Goal: Task Accomplishment & Management: Complete application form

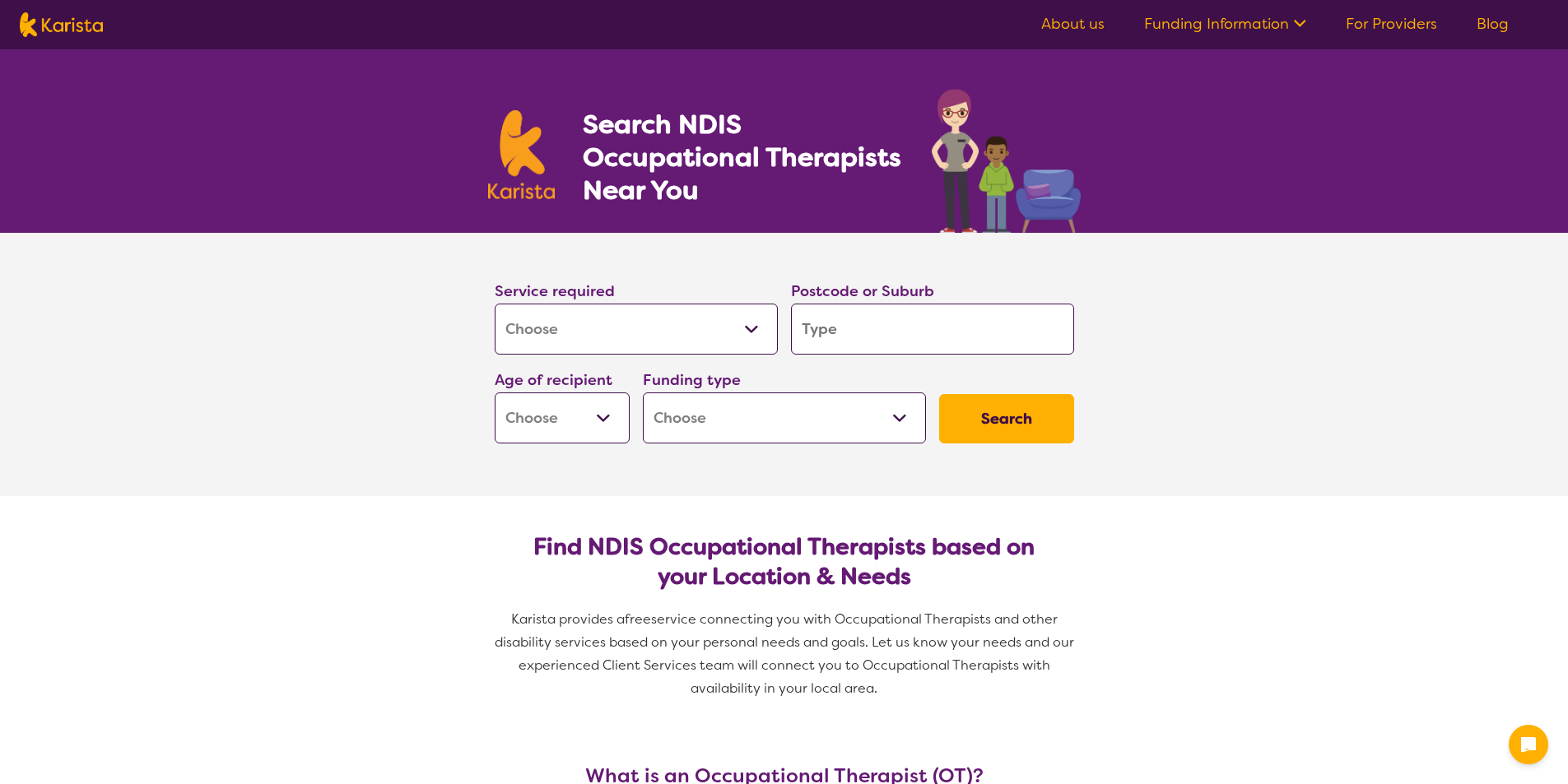
select select "[MEDICAL_DATA]"
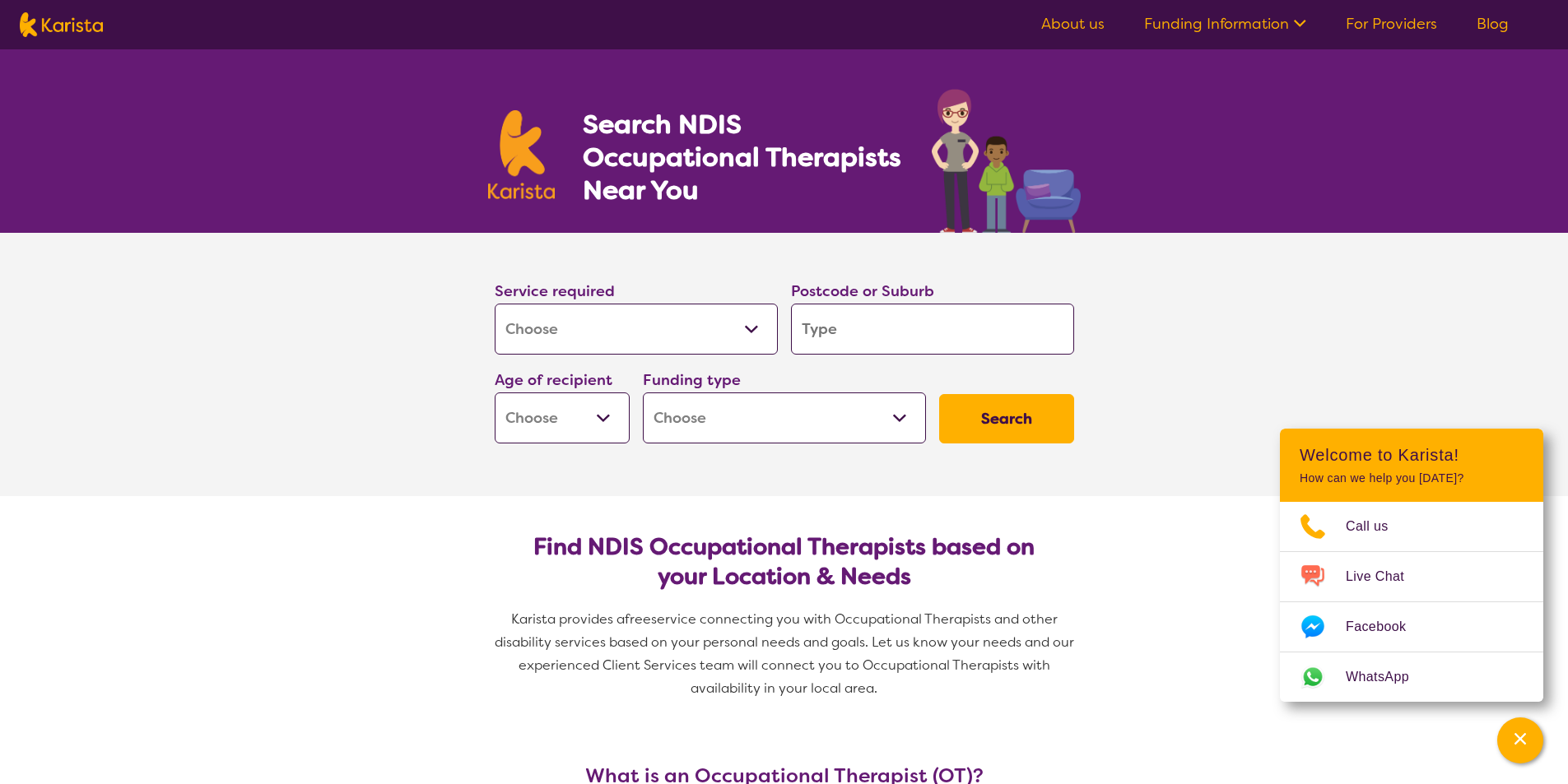
click at [822, 335] on input "search" at bounding box center [932, 328] width 283 height 51
paste input "Wingellina"
type input "Wingellina"
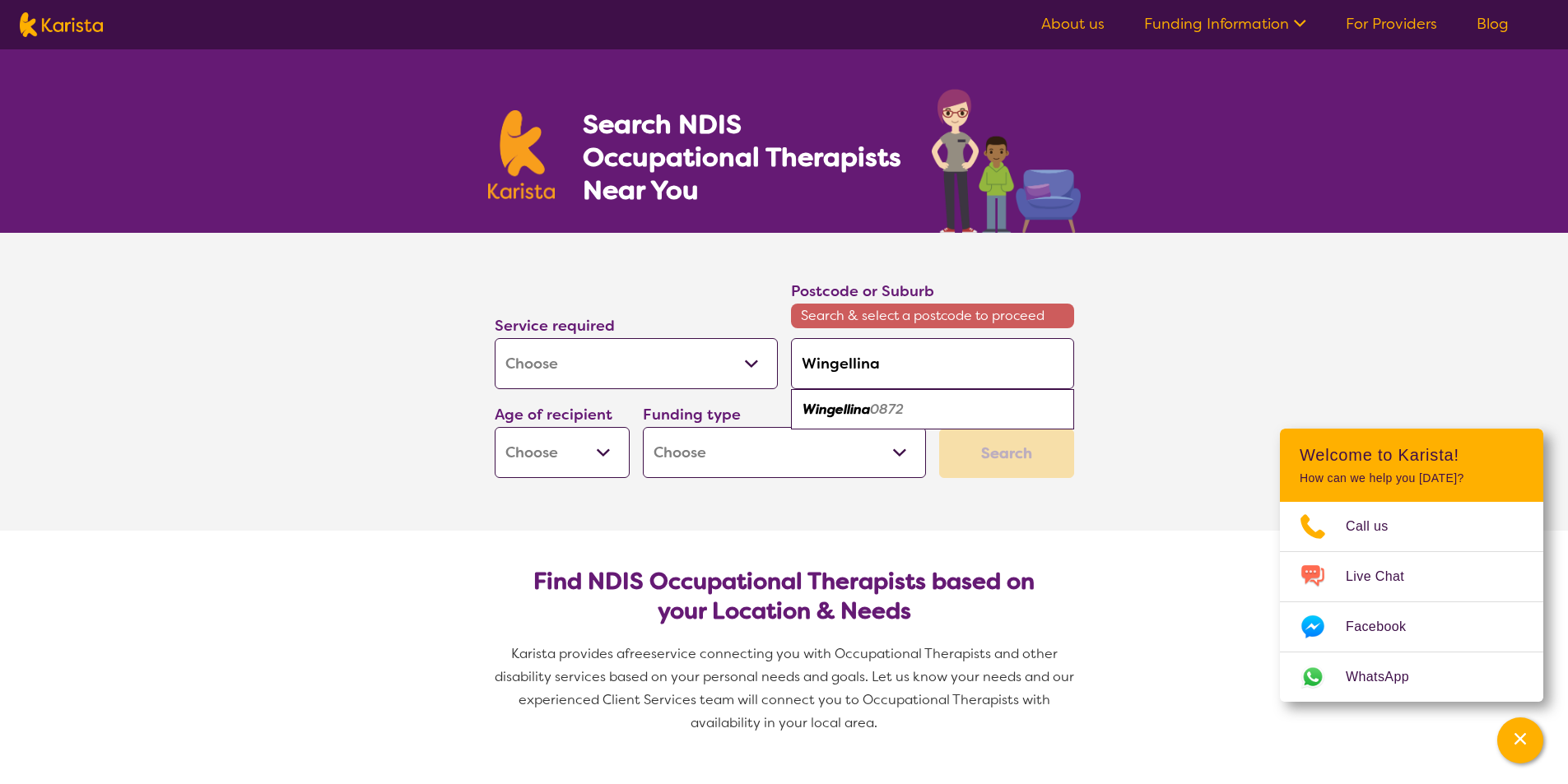
click at [848, 418] on div "Wingellina 0872" at bounding box center [932, 410] width 266 height 31
type input "0872"
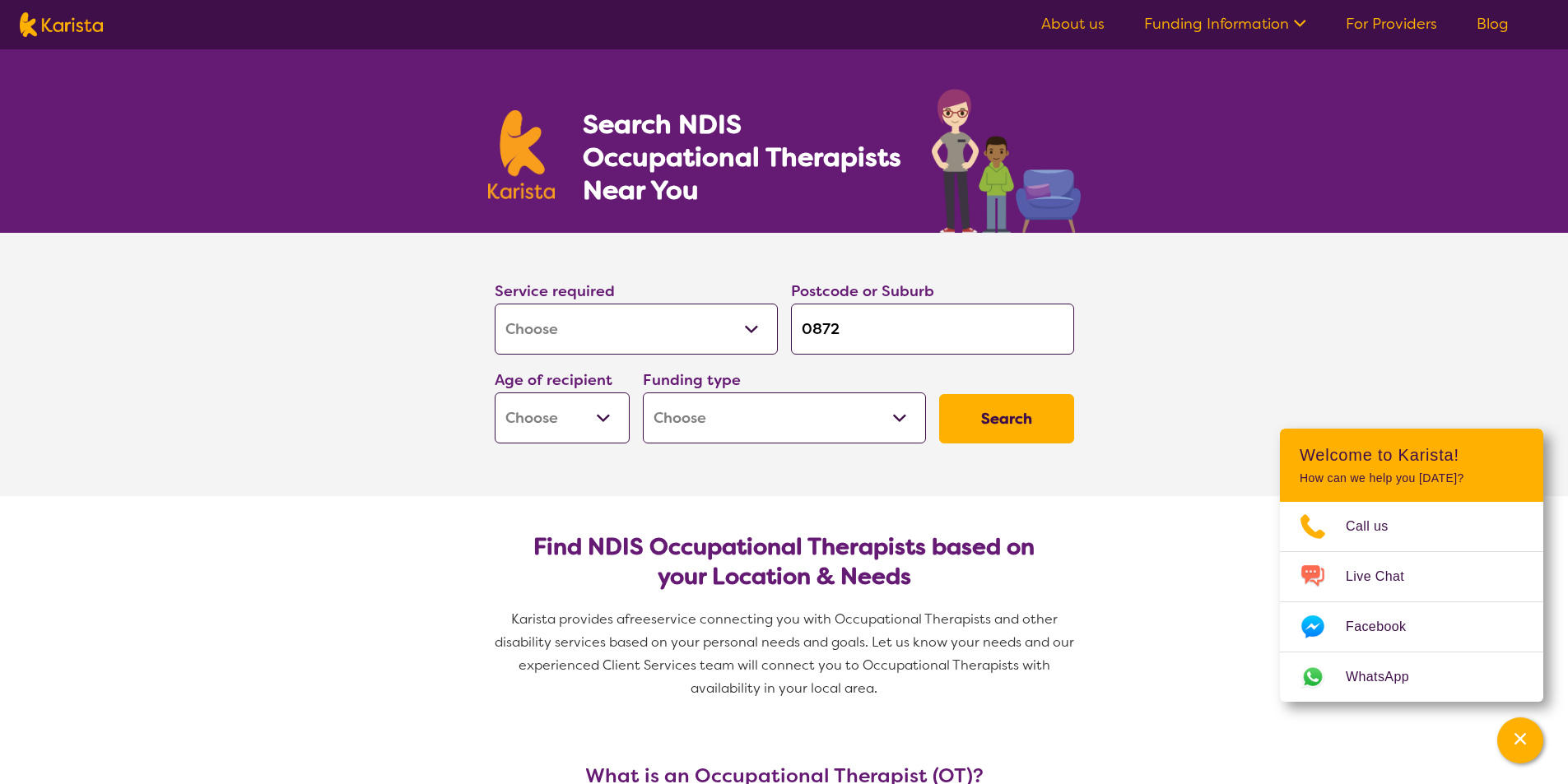
click at [1023, 426] on button "Search" at bounding box center [1007, 418] width 135 height 49
click at [599, 417] on select "Early Childhood - 0 to 9 Child - 10 to 11 Adolescent - 12 to 17 Adult - 18 to 6…" at bounding box center [562, 417] width 135 height 51
select select "AD"
click at [495, 392] on select "Early Childhood - 0 to 9 Child - 10 to 11 Adolescent - 12 to 17 Adult - 18 to 6…" at bounding box center [562, 417] width 135 height 51
select select "AD"
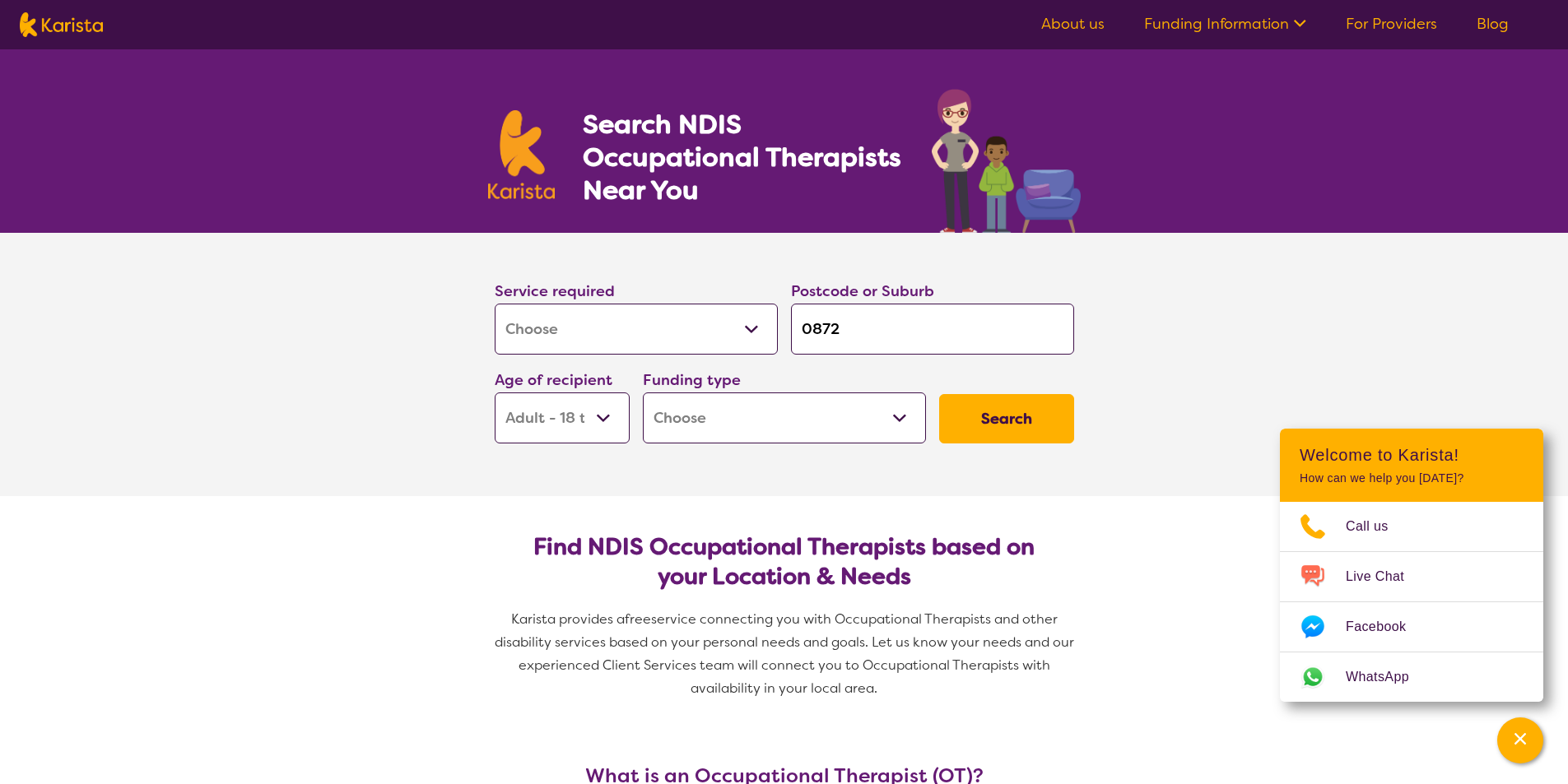
click at [594, 411] on select "Early Childhood - 0 to 9 Child - 10 to 11 Adolescent - 12 to 17 Adult - 18 to 6…" at bounding box center [562, 417] width 135 height 51
select select "AS"
click at [495, 392] on select "Early Childhood - 0 to 9 Child - 10 to 11 Adolescent - 12 to 17 Adult - 18 to 6…" at bounding box center [562, 417] width 135 height 51
select select "AS"
click at [797, 423] on select "Home Care Package (HCP) National Disability Insurance Scheme (NDIS) I don't know" at bounding box center [784, 417] width 283 height 51
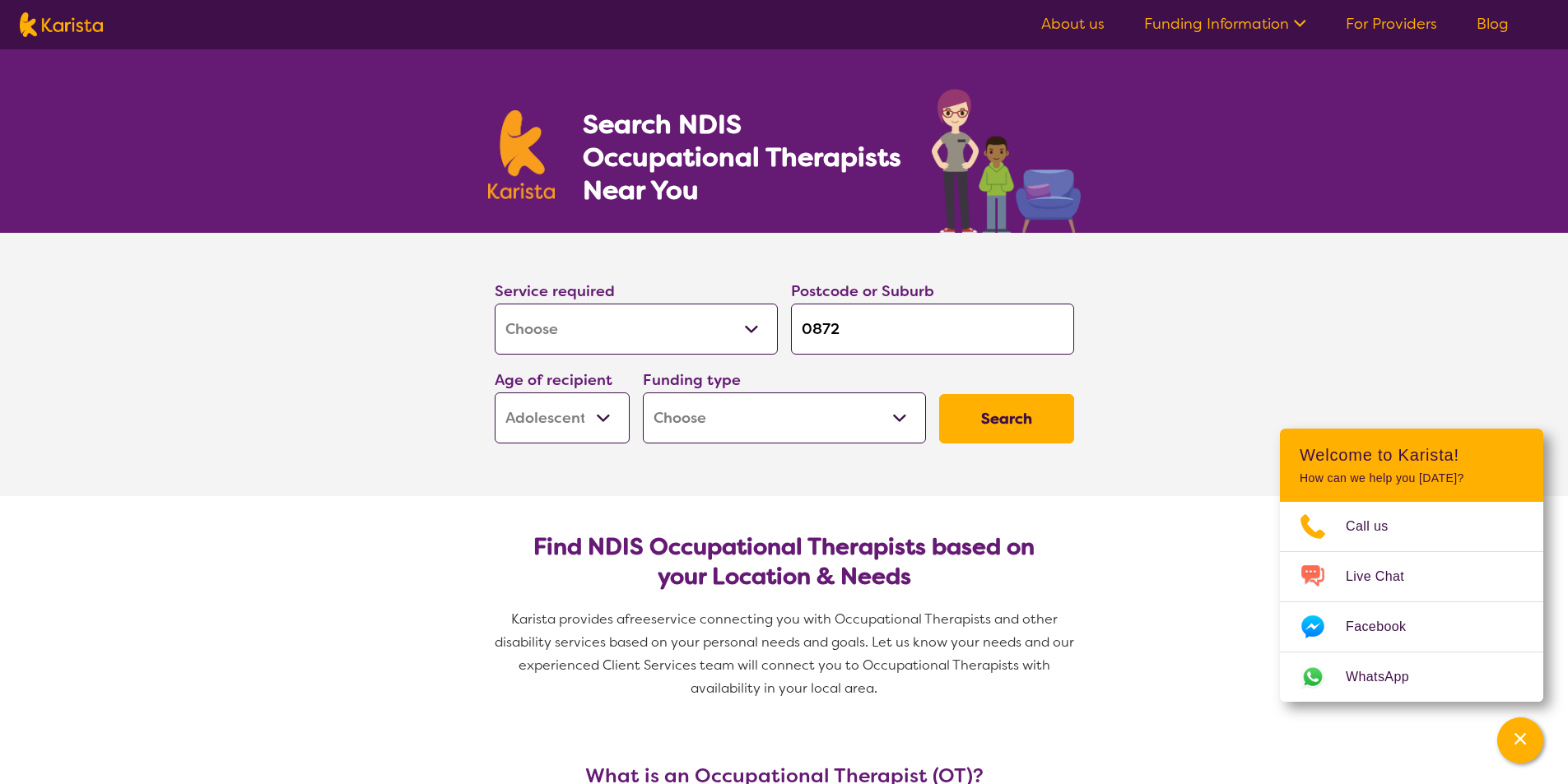
select select "NDIS"
click at [643, 392] on select "Home Care Package (HCP) National Disability Insurance Scheme (NDIS) I don't know" at bounding box center [784, 417] width 283 height 51
select select "NDIS"
click at [996, 428] on button "Search" at bounding box center [1007, 418] width 135 height 49
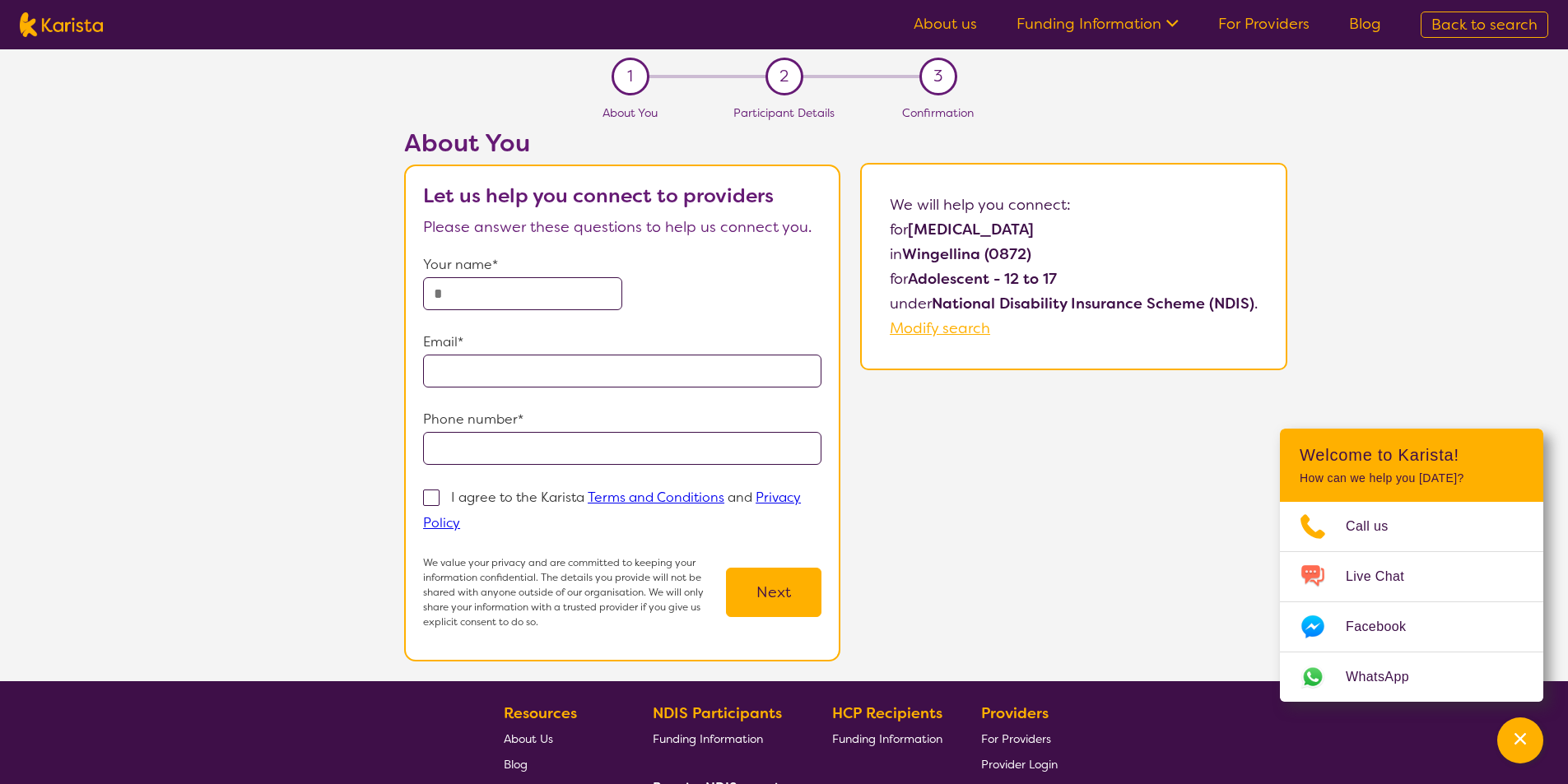
click at [944, 327] on span "Modify search" at bounding box center [940, 328] width 100 height 20
select select "[MEDICAL_DATA]"
select select "AS"
select select "NDIS"
select select "[MEDICAL_DATA]"
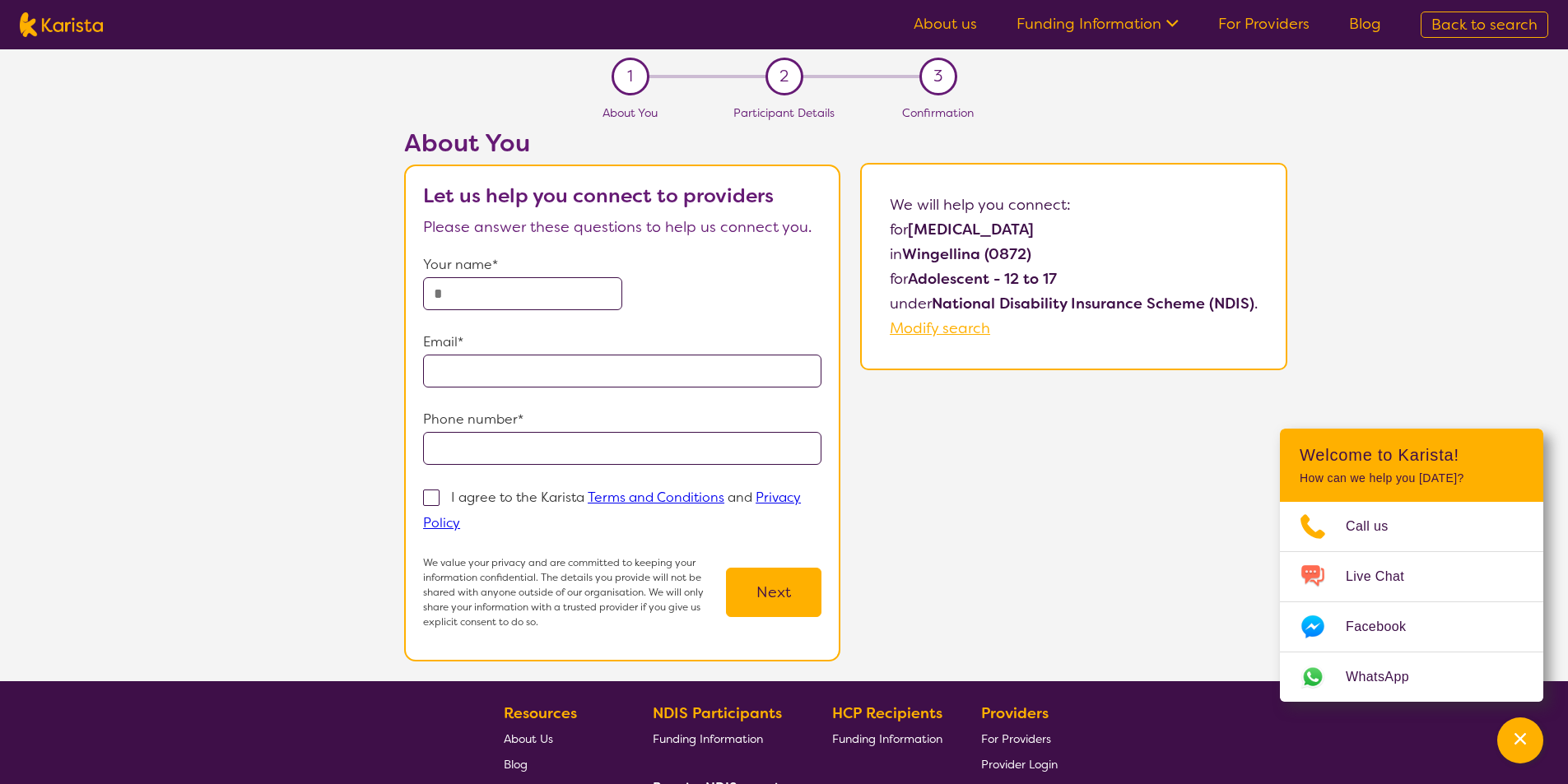
select select "AS"
select select "NDIS"
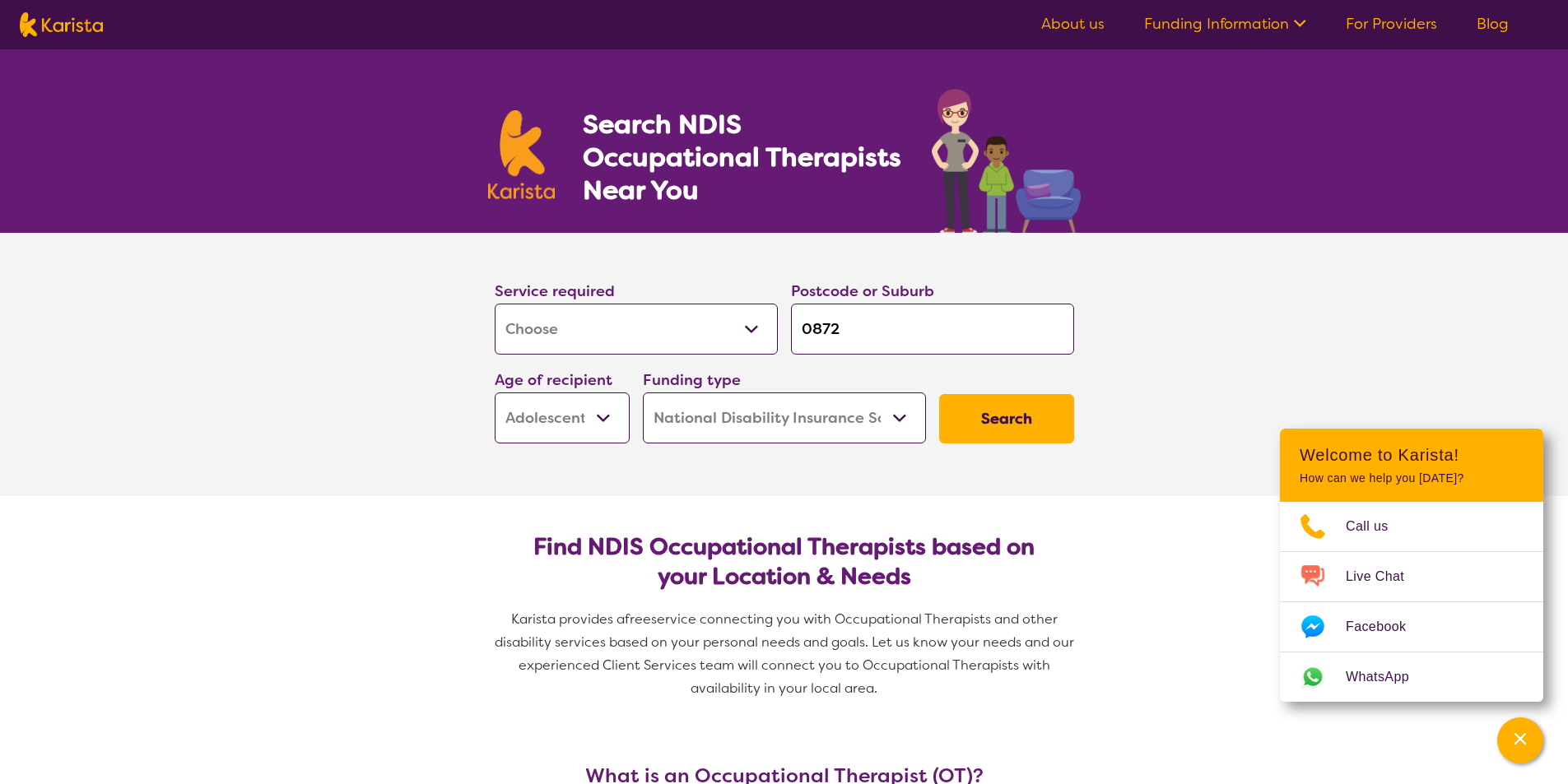
click at [1060, 426] on button "Search" at bounding box center [1007, 418] width 135 height 49
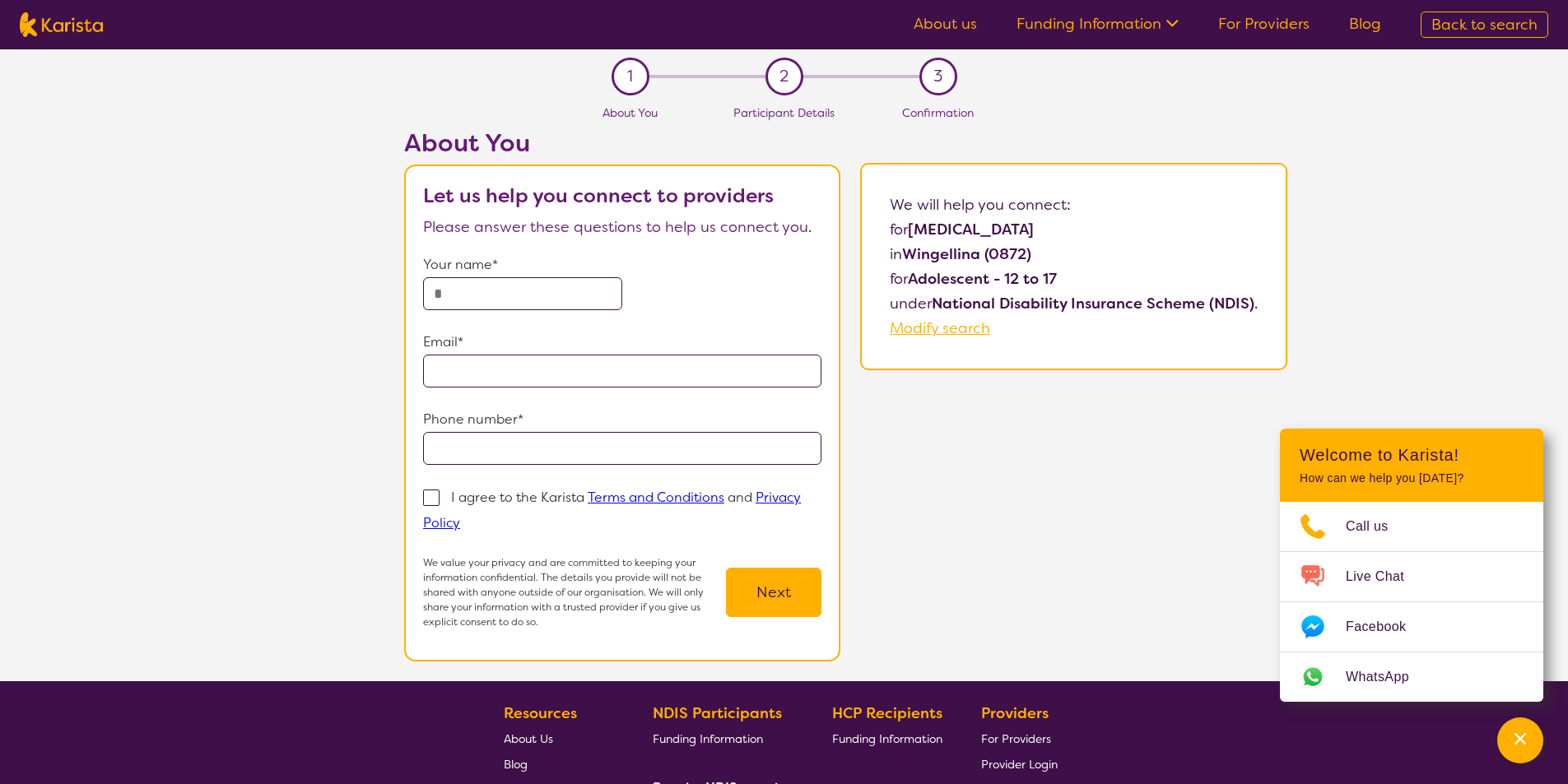
click at [442, 285] on input "text" at bounding box center [522, 294] width 199 height 33
type input "**********"
click at [537, 377] on input "email" at bounding box center [622, 371] width 399 height 33
type input "**********"
click at [522, 444] on input "tel" at bounding box center [622, 449] width 399 height 33
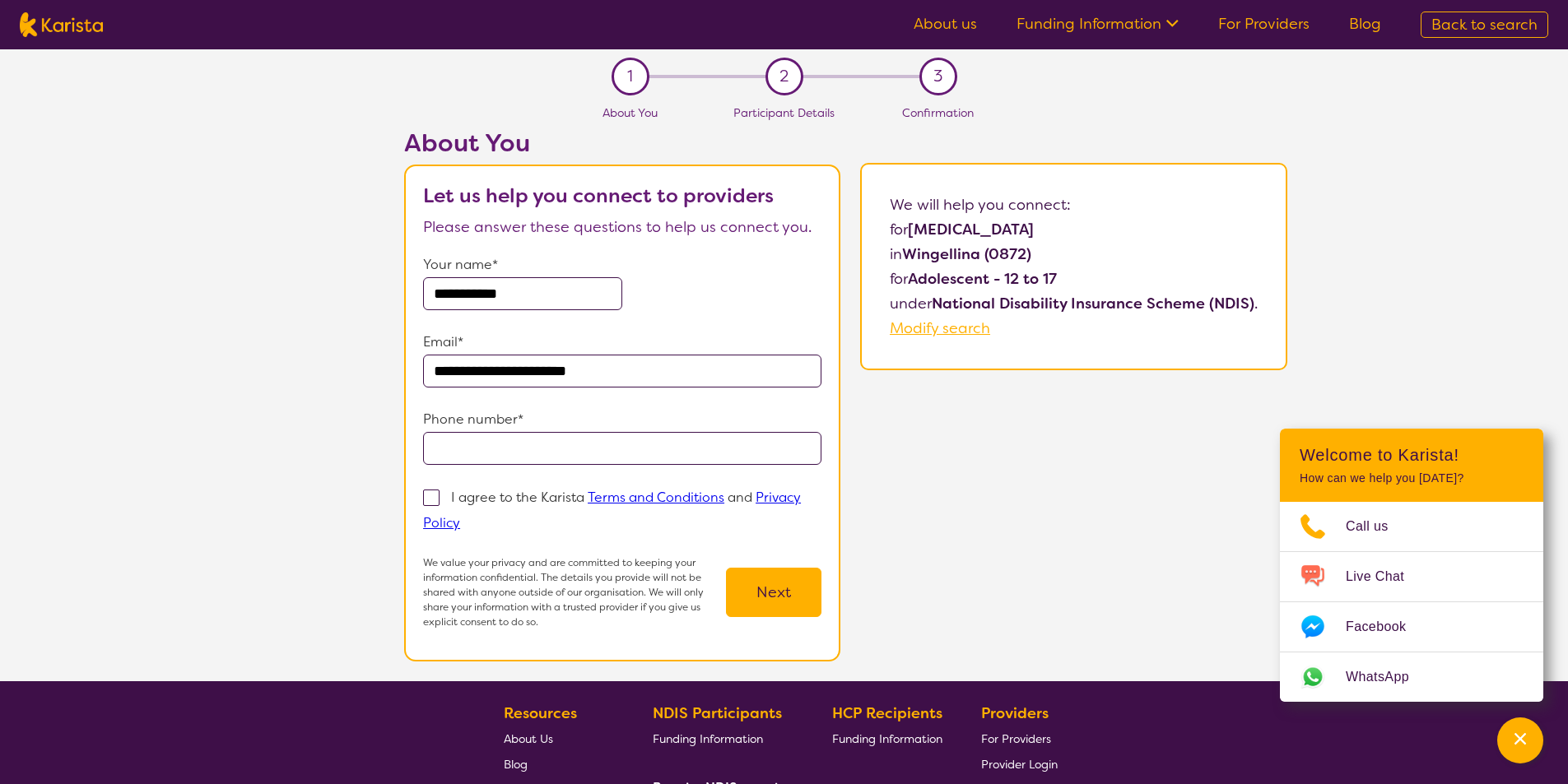
type input "**********"
click at [432, 492] on span at bounding box center [431, 497] width 16 height 16
click at [460, 517] on input "I agree to the Karista Terms and Conditions and Privacy Policy" at bounding box center [465, 522] width 10 height 10
checkbox input "true"
click at [764, 592] on button "Next" at bounding box center [773, 592] width 95 height 49
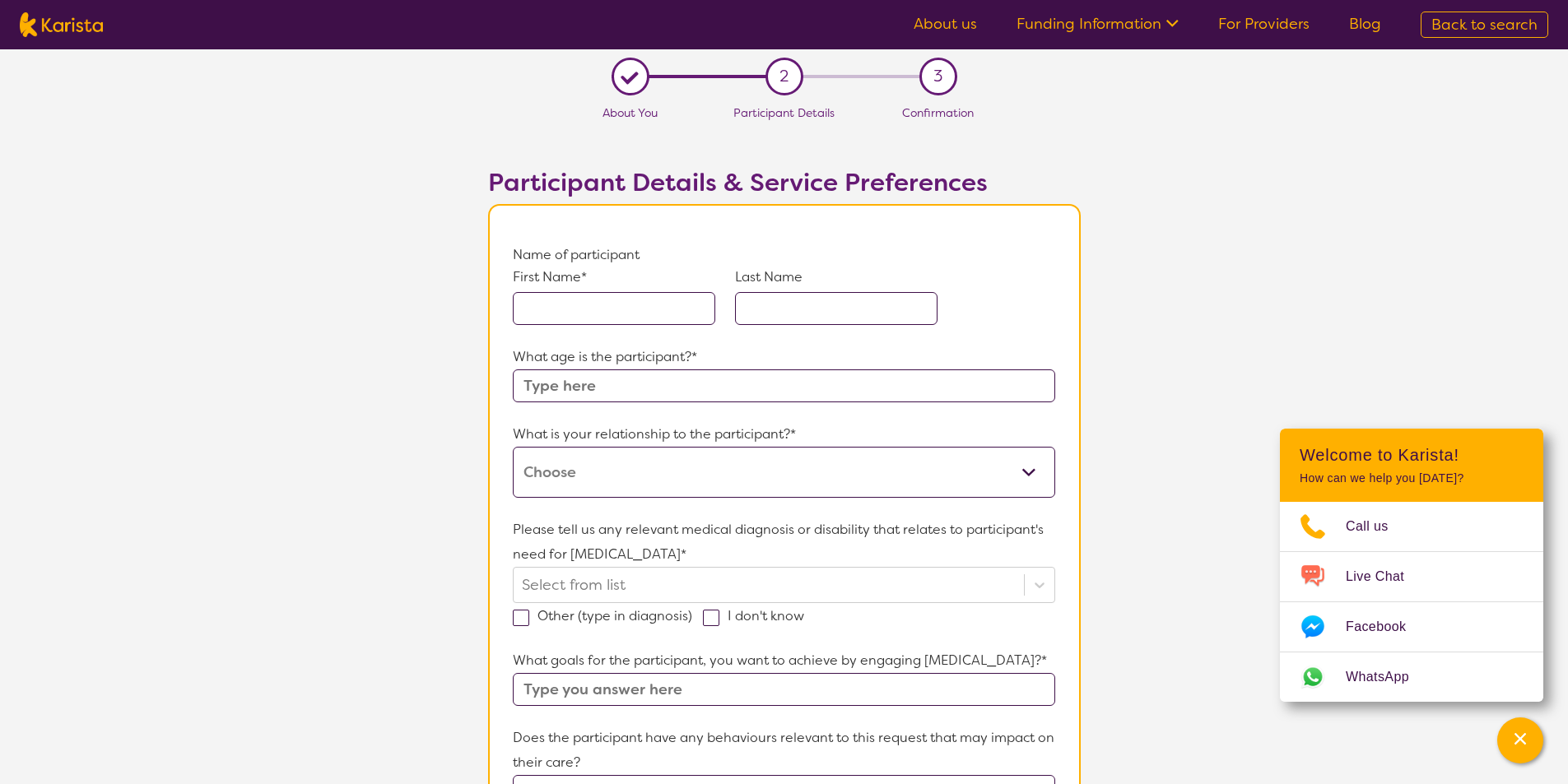
click at [596, 303] on input "text" at bounding box center [614, 309] width 202 height 33
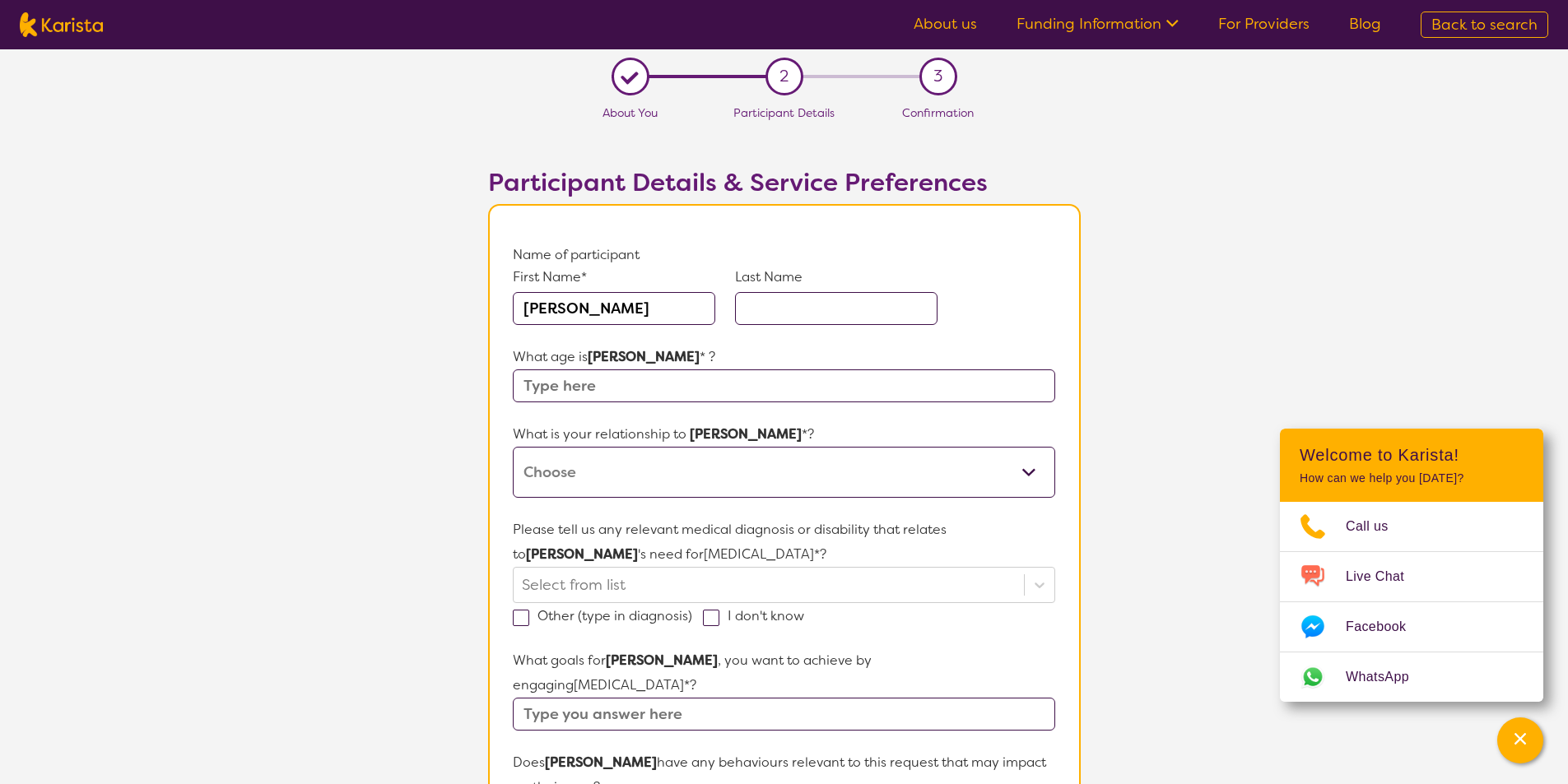
type input "[PERSON_NAME]"
click at [825, 297] on input "text" at bounding box center [836, 309] width 202 height 33
type input "[PERSON_NAME]"
click at [640, 391] on input "text" at bounding box center [784, 386] width 541 height 33
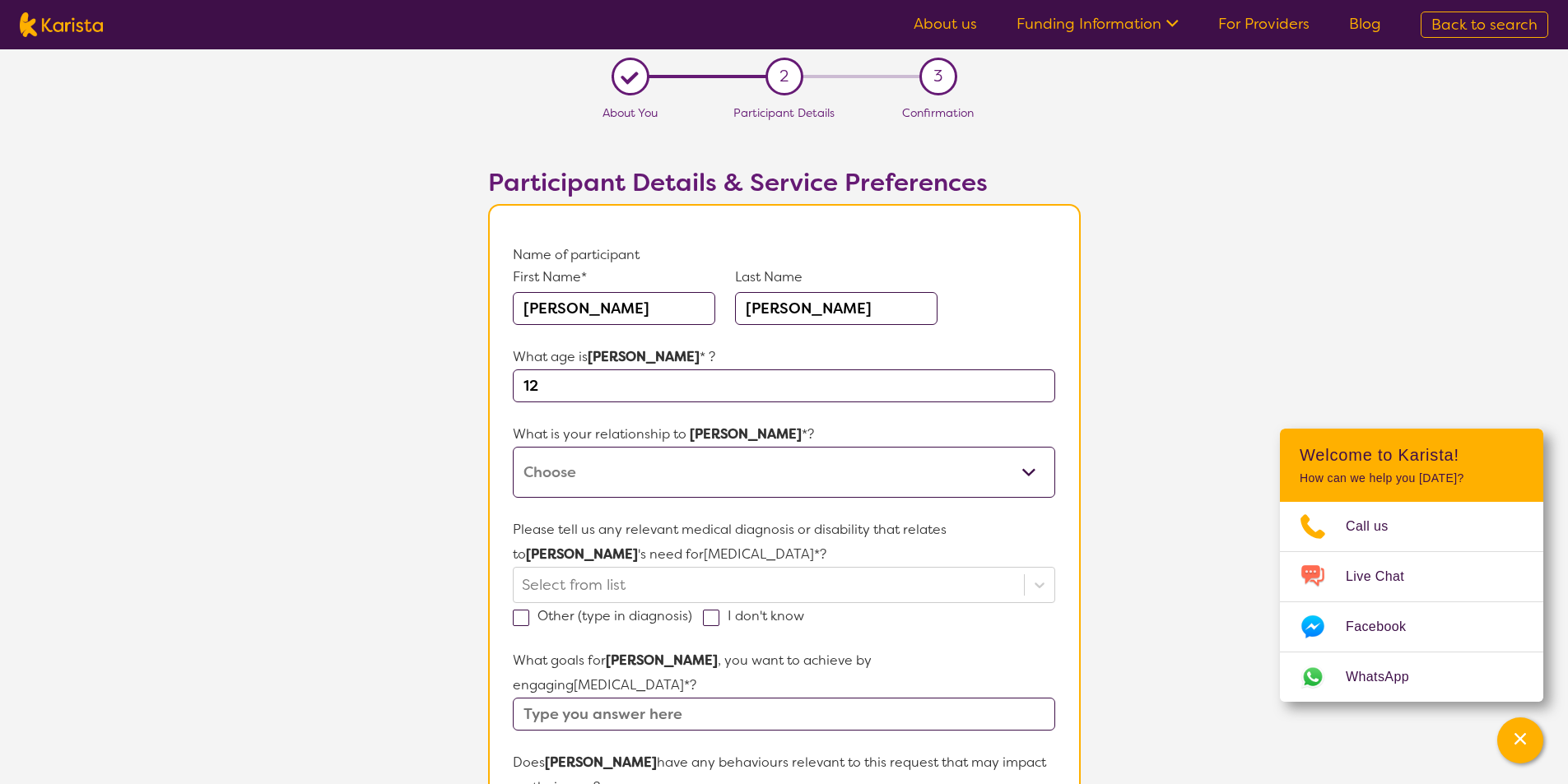
type input "12"
click at [675, 473] on select "This request is for myself I am their parent I am their child I am their spouse…" at bounding box center [784, 472] width 541 height 51
select select "I am their Support Coordinator"
click at [513, 447] on select "This request is for myself I am their parent I am their child I am their spouse…" at bounding box center [784, 472] width 541 height 51
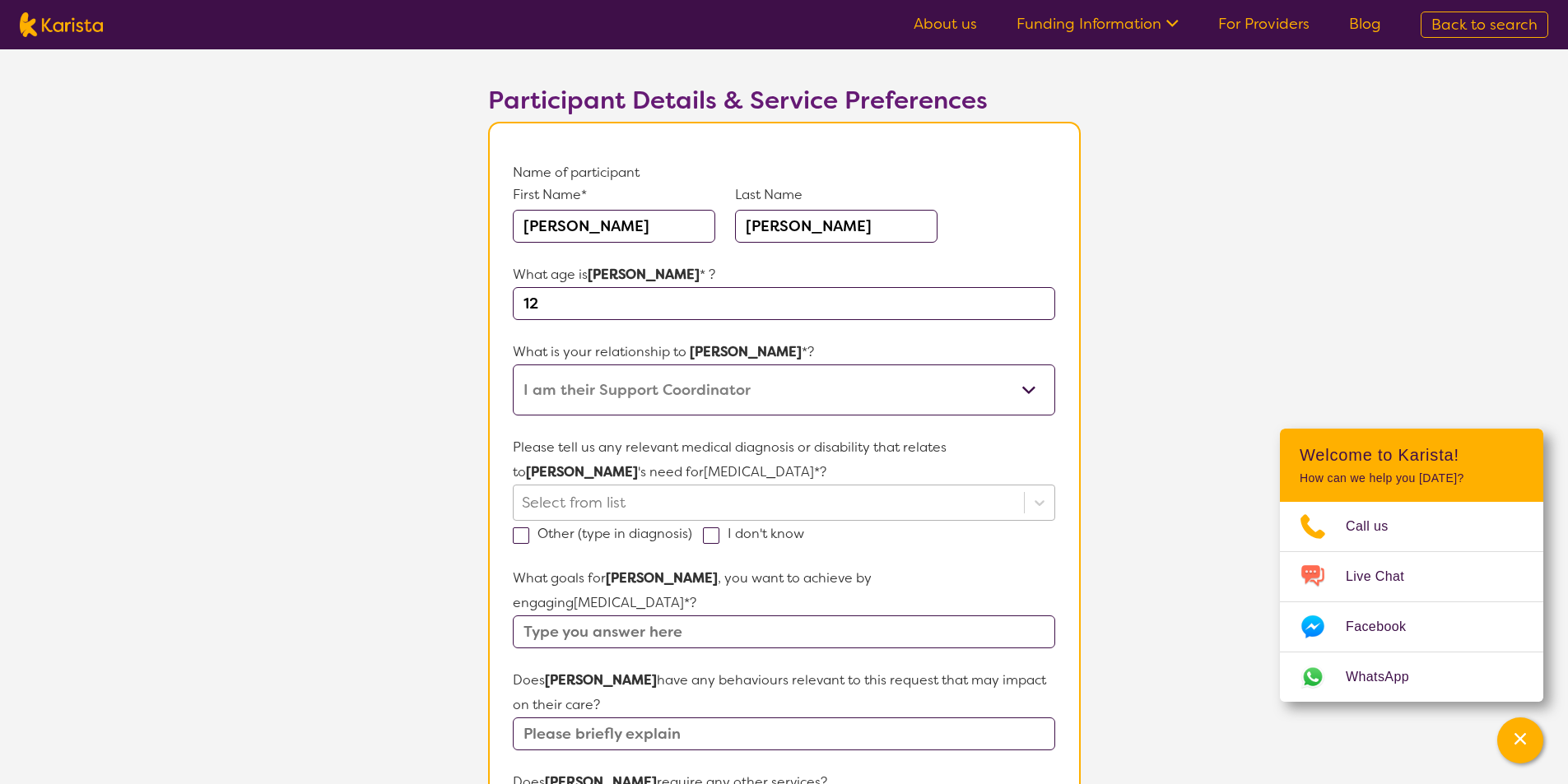
click at [760, 509] on div at bounding box center [768, 502] width 493 height 28
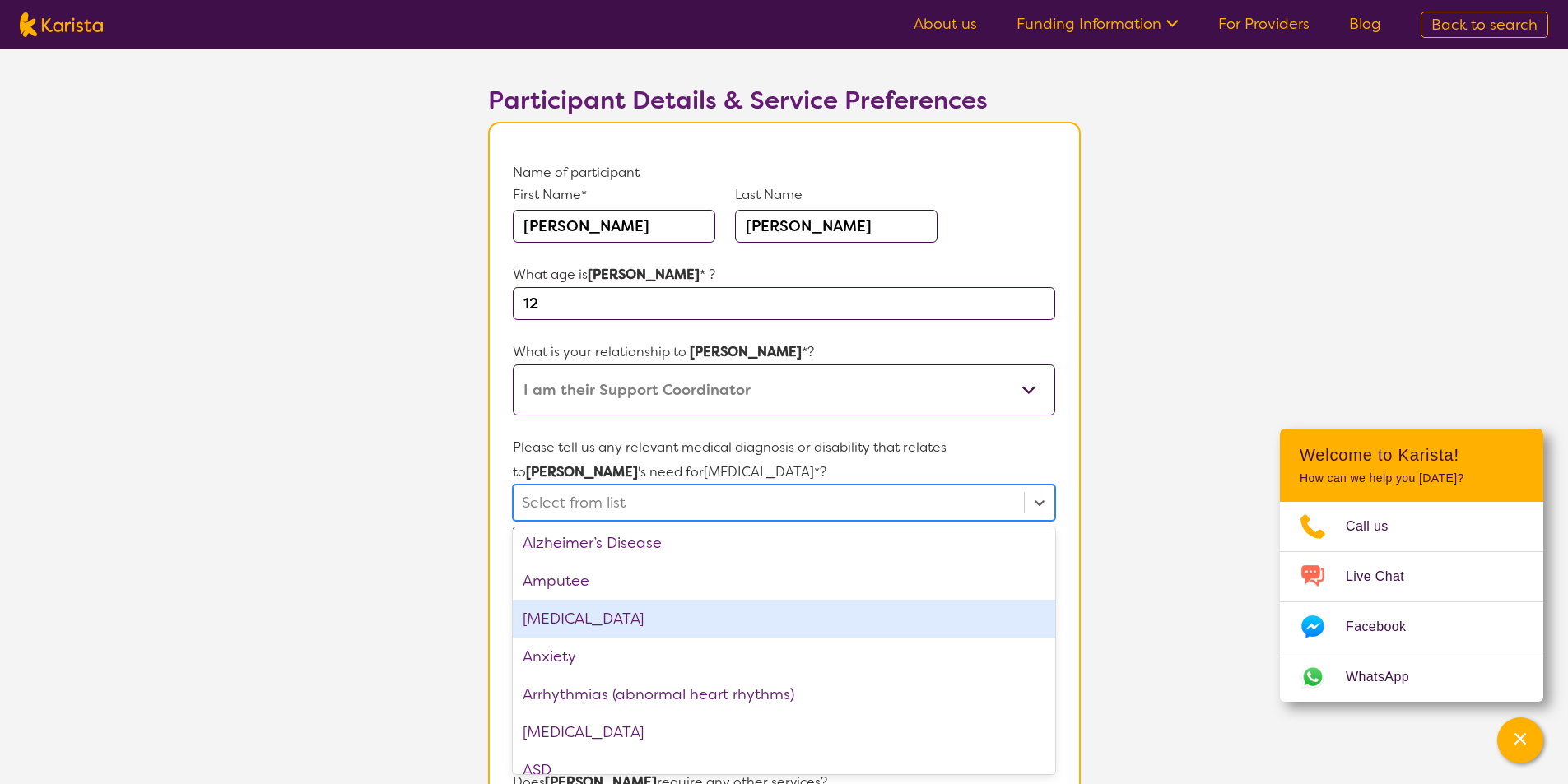
scroll to position [247, 0]
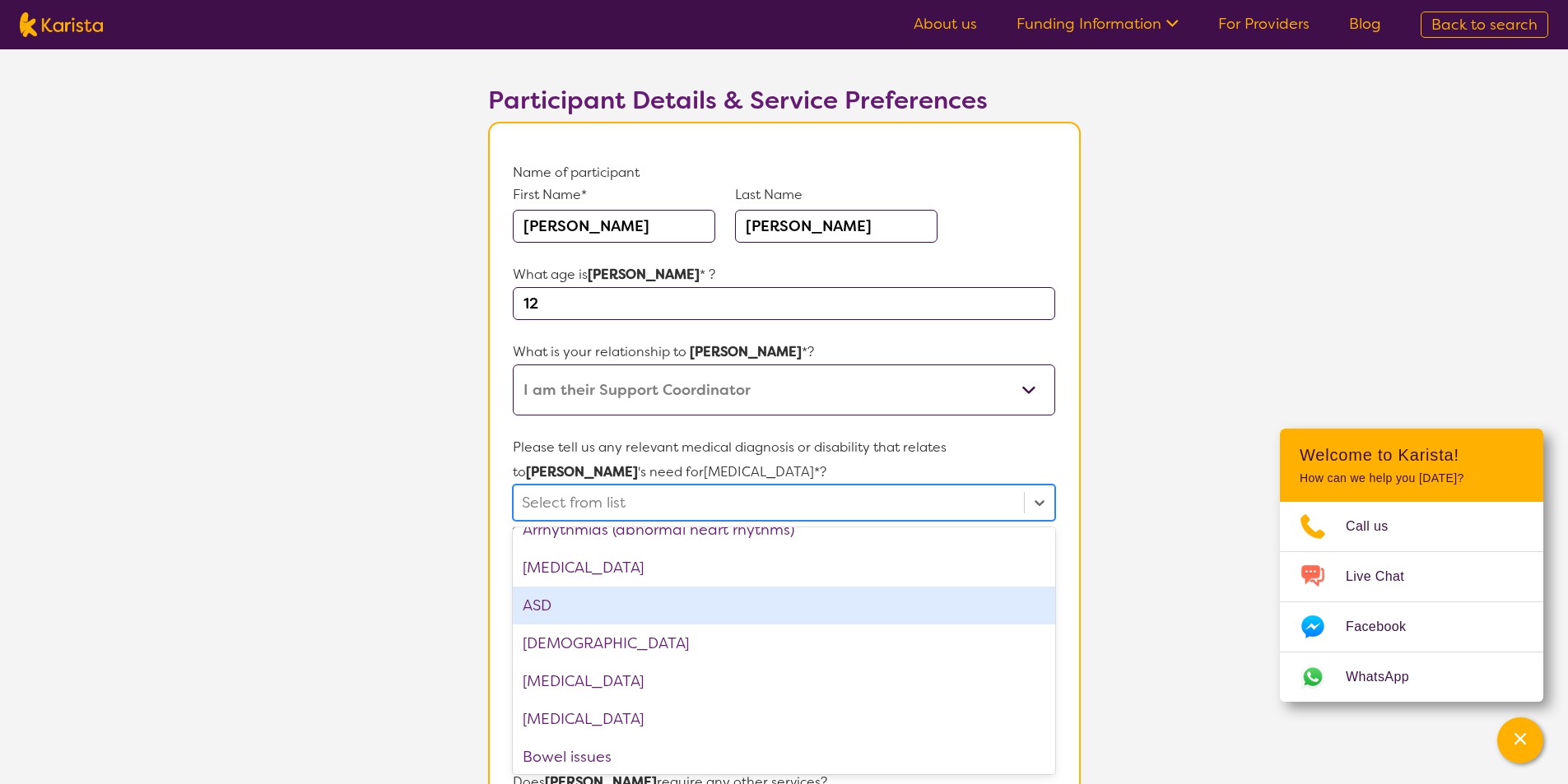
click at [552, 610] on div "ASD" at bounding box center [784, 606] width 541 height 38
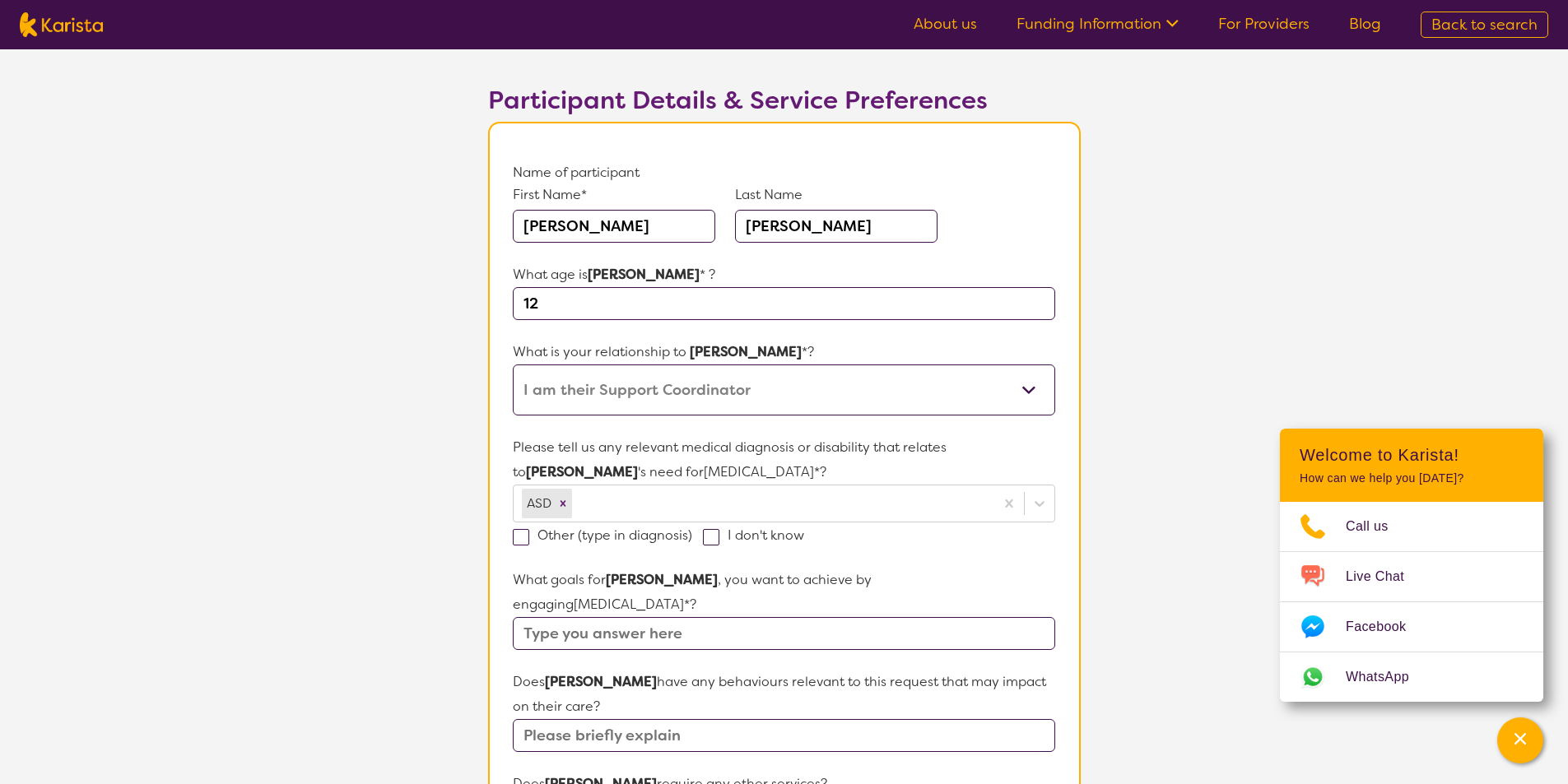
click at [1237, 442] on section "L About You 2 Participant Details 3 Confirmation Participant Details & Service …" at bounding box center [784, 705] width 1568 height 1476
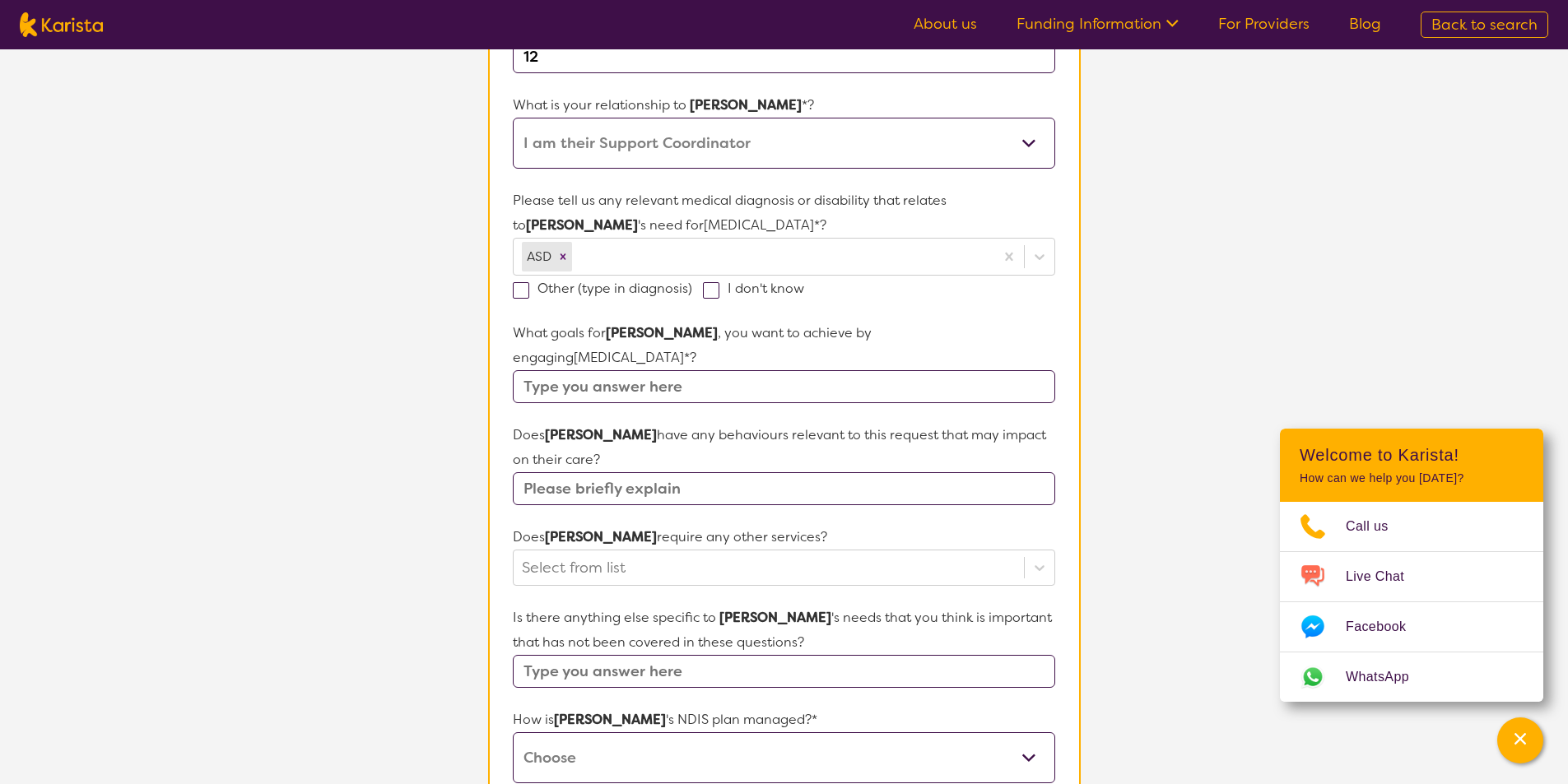
click at [522, 290] on span at bounding box center [521, 290] width 16 height 16
click at [692, 290] on input "Other (type in diagnosis)" at bounding box center [697, 287] width 10 height 10
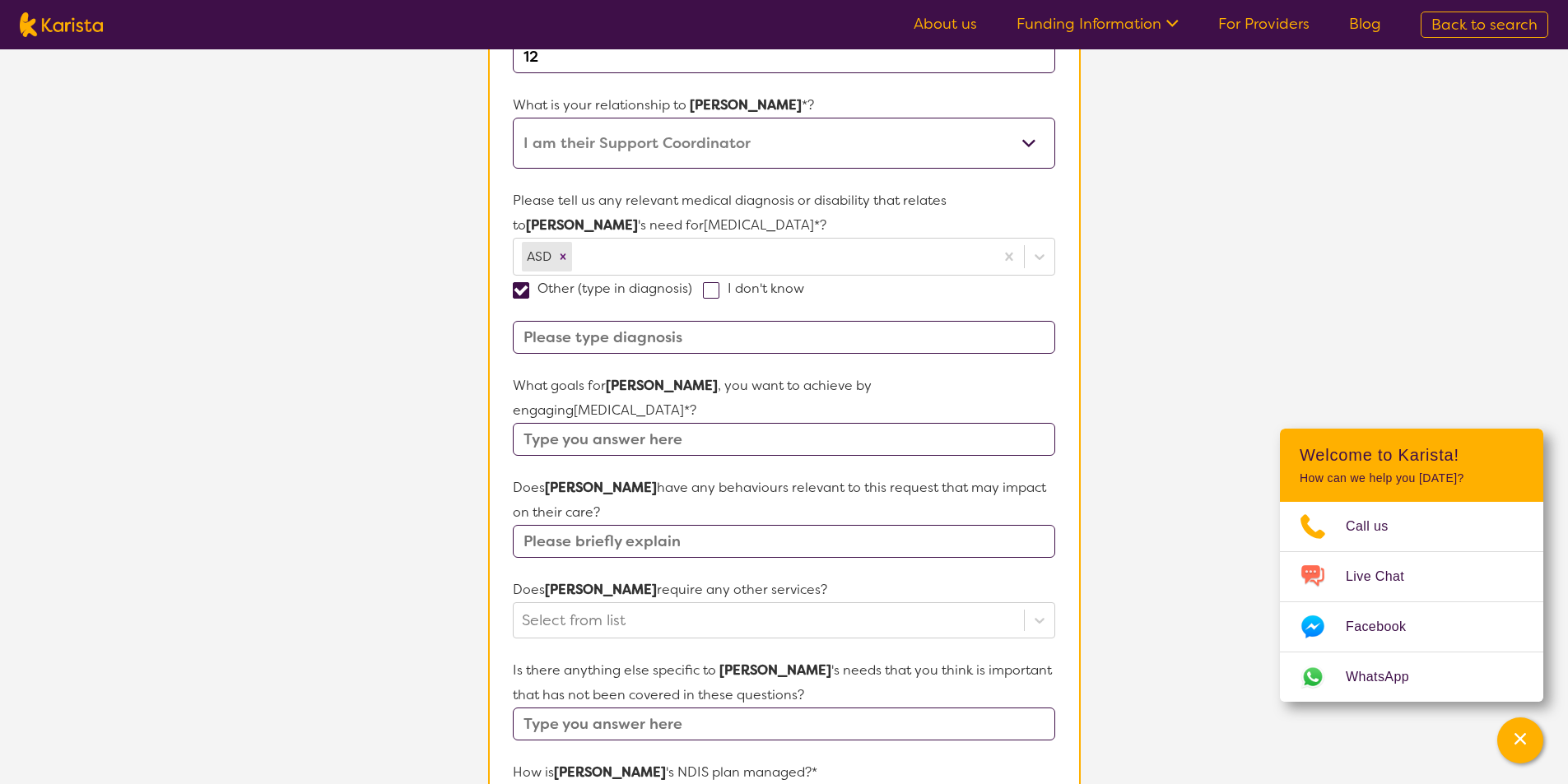
click at [593, 349] on input at bounding box center [784, 337] width 541 height 33
click at [522, 293] on span at bounding box center [521, 290] width 16 height 16
click at [692, 293] on input "Other (type in diagnosis)" at bounding box center [697, 287] width 10 height 10
checkbox input "false"
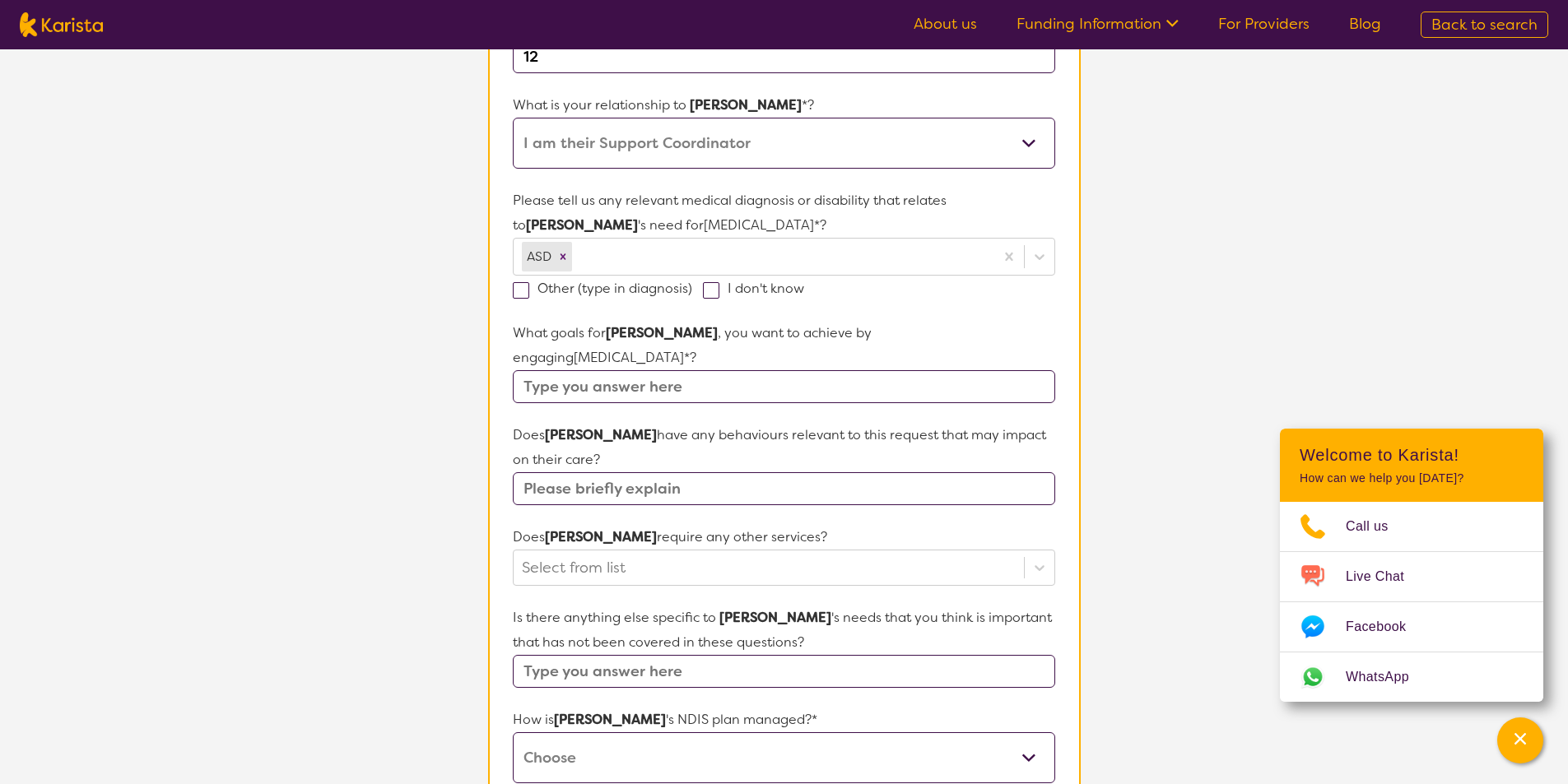
click at [615, 370] on input "text" at bounding box center [784, 386] width 541 height 33
click at [681, 370] on input "text" at bounding box center [784, 386] width 541 height 33
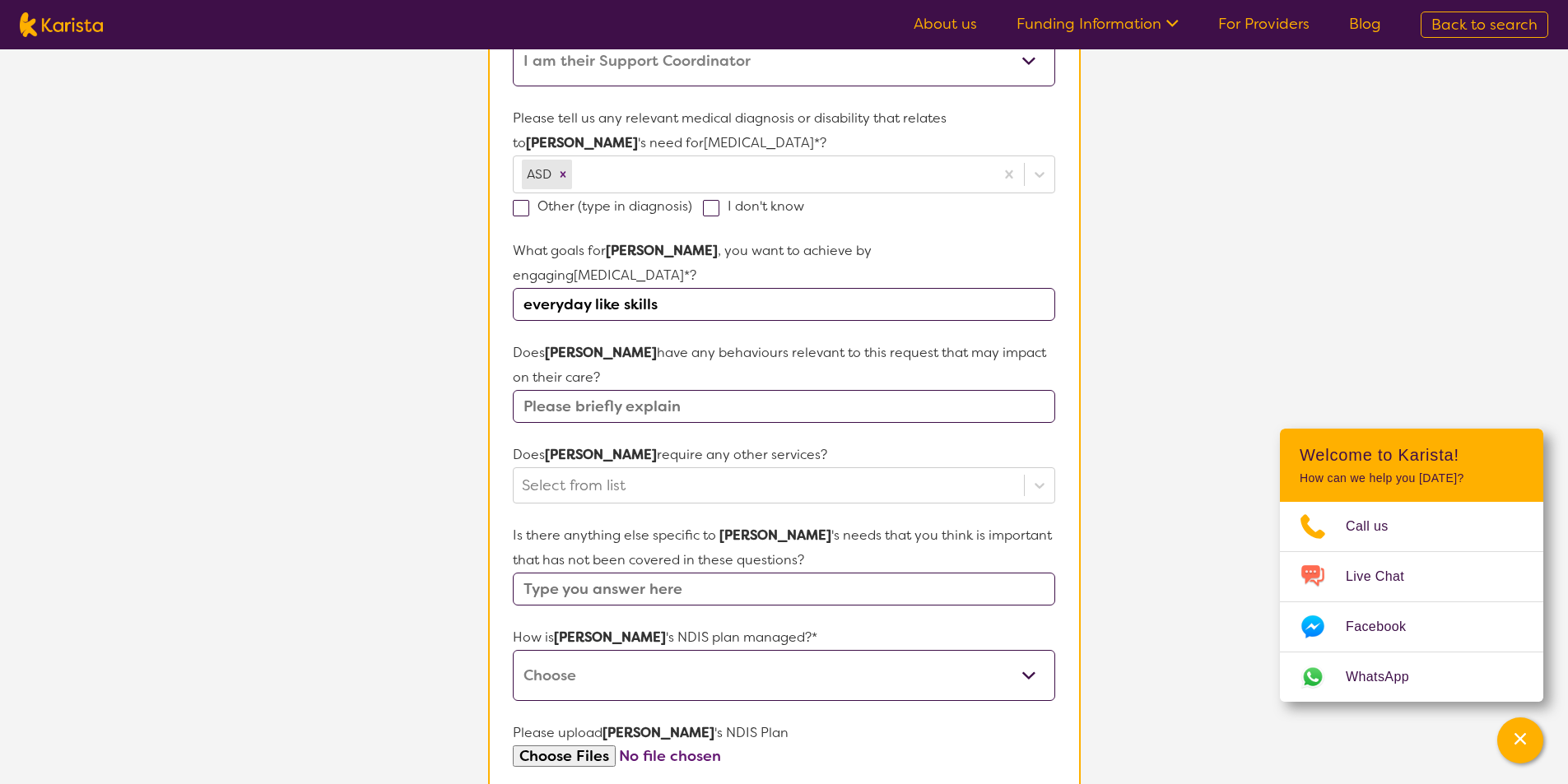
type input "everyday like skills"
click at [598, 390] on input "text" at bounding box center [784, 406] width 541 height 33
click at [751, 390] on input "text" at bounding box center [784, 406] width 541 height 33
type input "no"
click at [614, 471] on div at bounding box center [768, 485] width 493 height 28
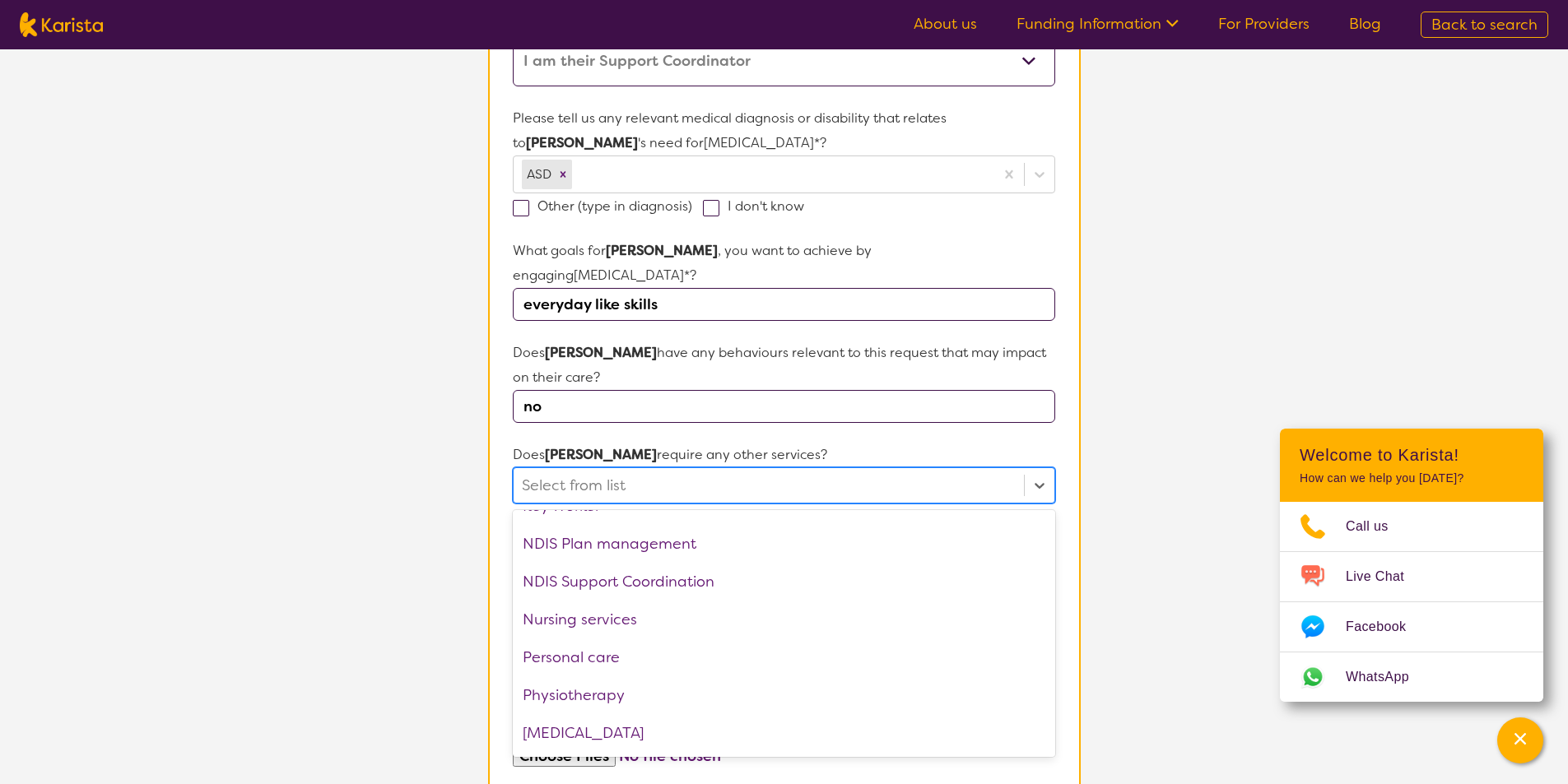
scroll to position [554, 0]
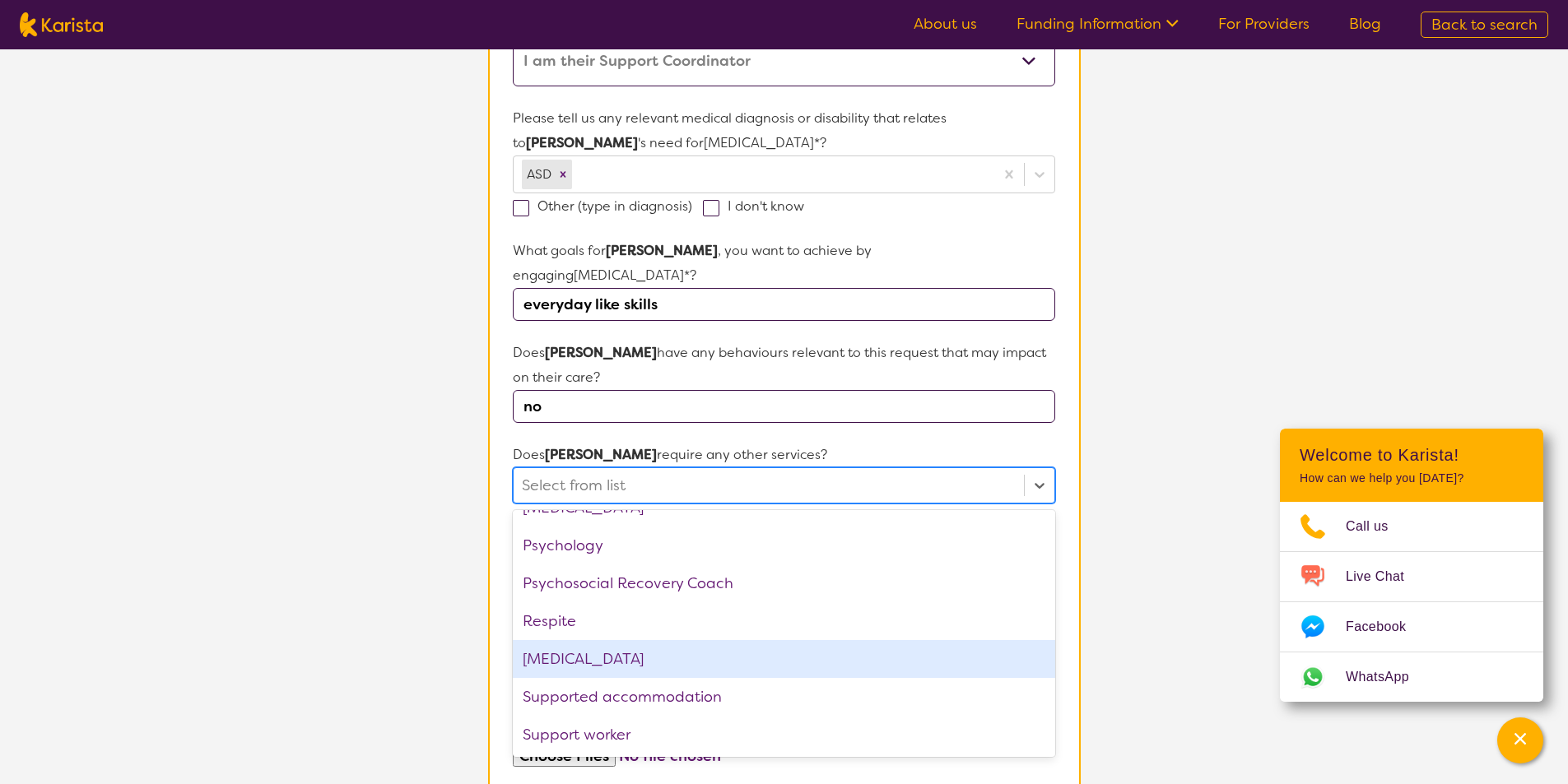
click at [621, 640] on div "[MEDICAL_DATA]" at bounding box center [784, 659] width 541 height 38
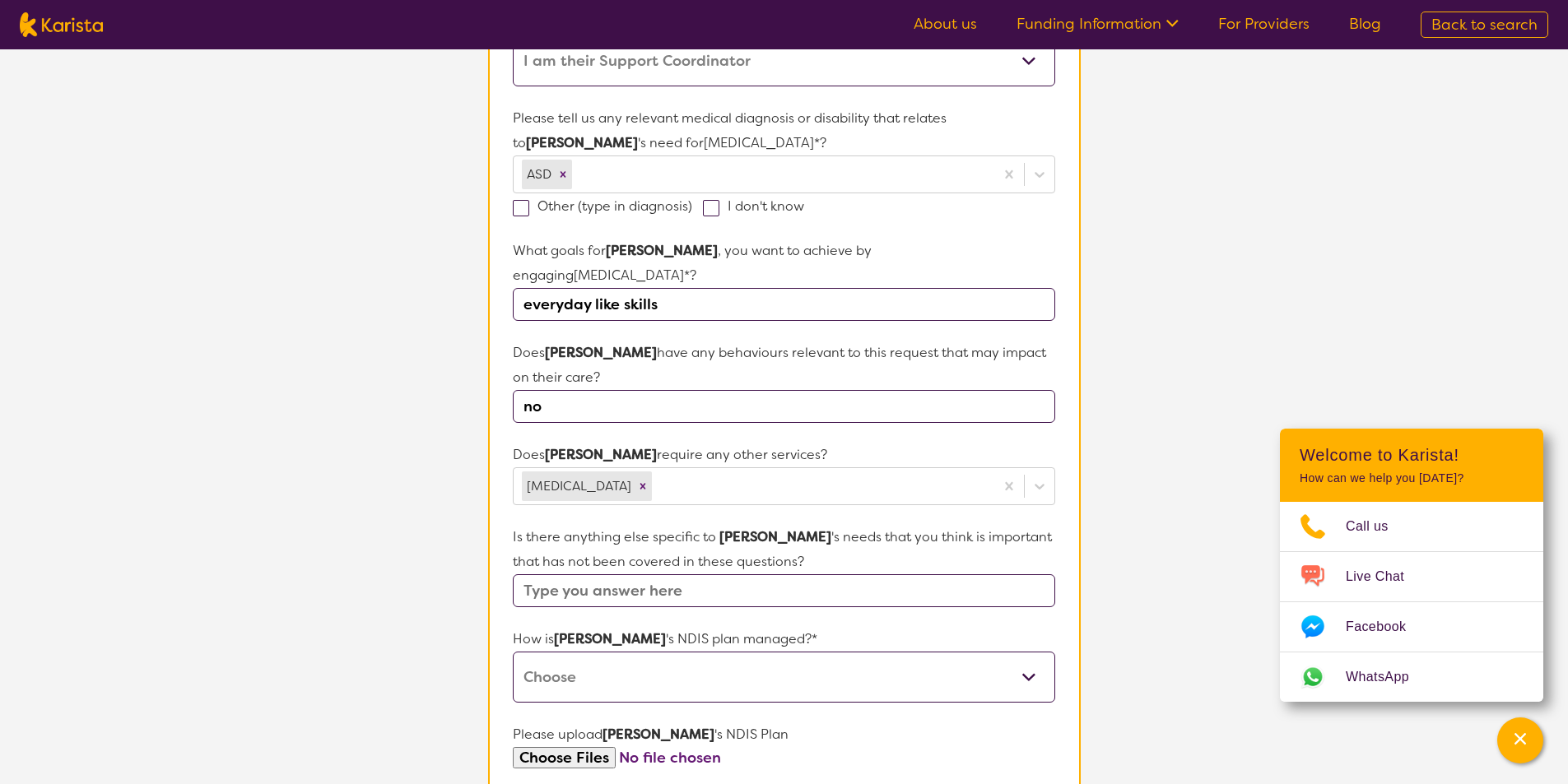
click at [1141, 488] on section "L About You 2 Participant Details 3 Confirmation Participant Details & Service …" at bounding box center [784, 377] width 1568 height 1478
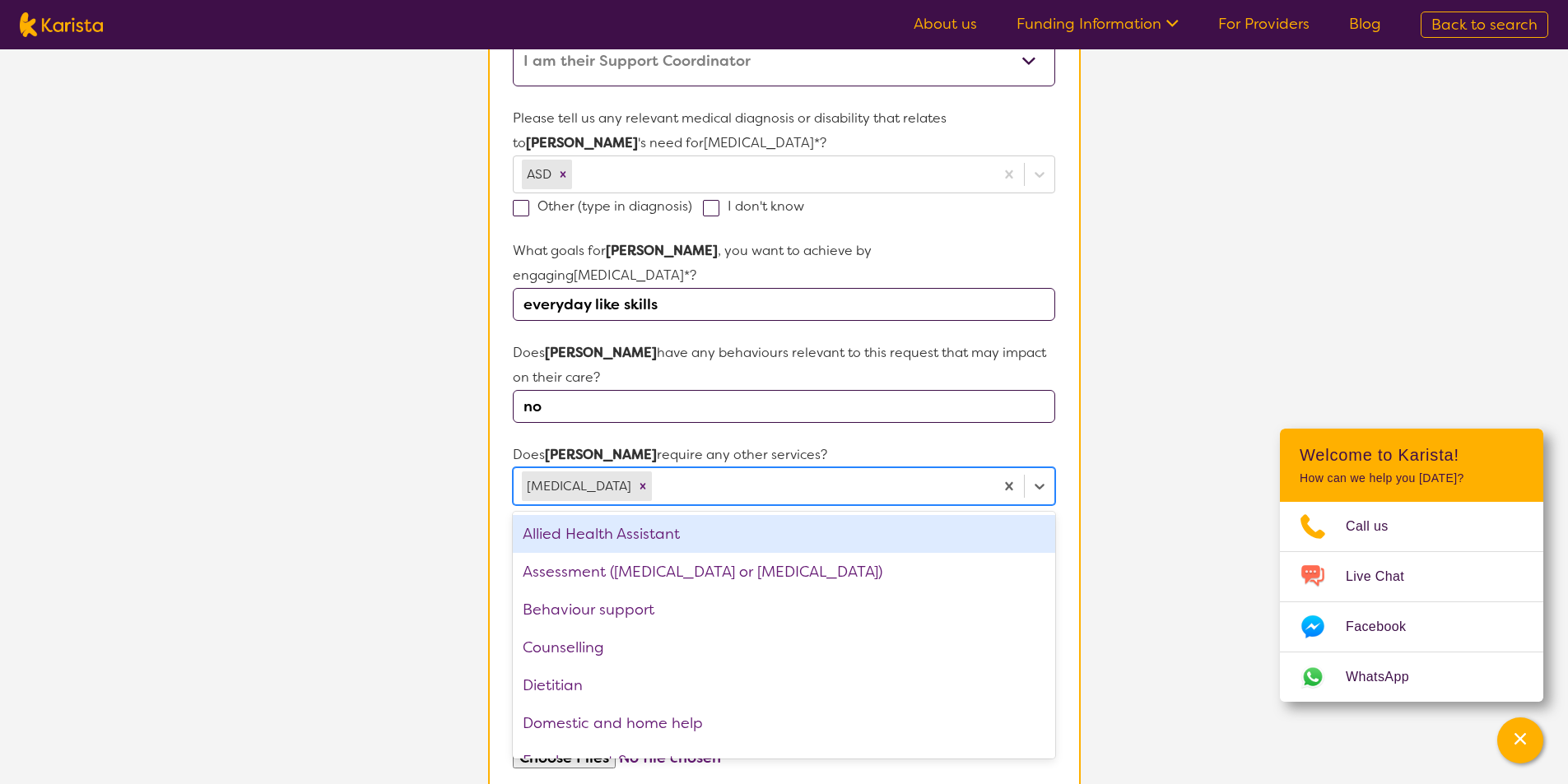
click at [676, 472] on div at bounding box center [821, 486] width 330 height 28
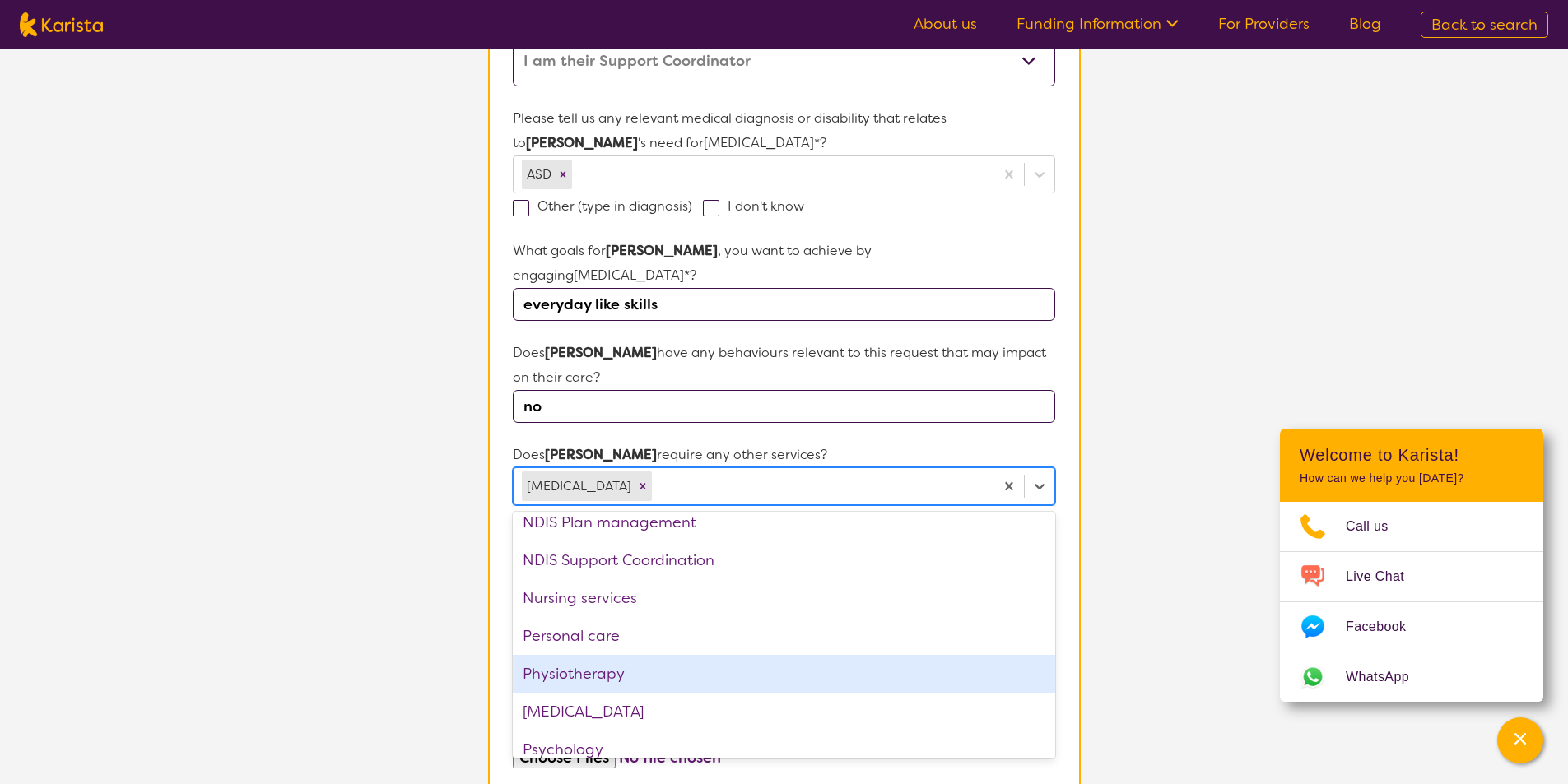
scroll to position [434, 0]
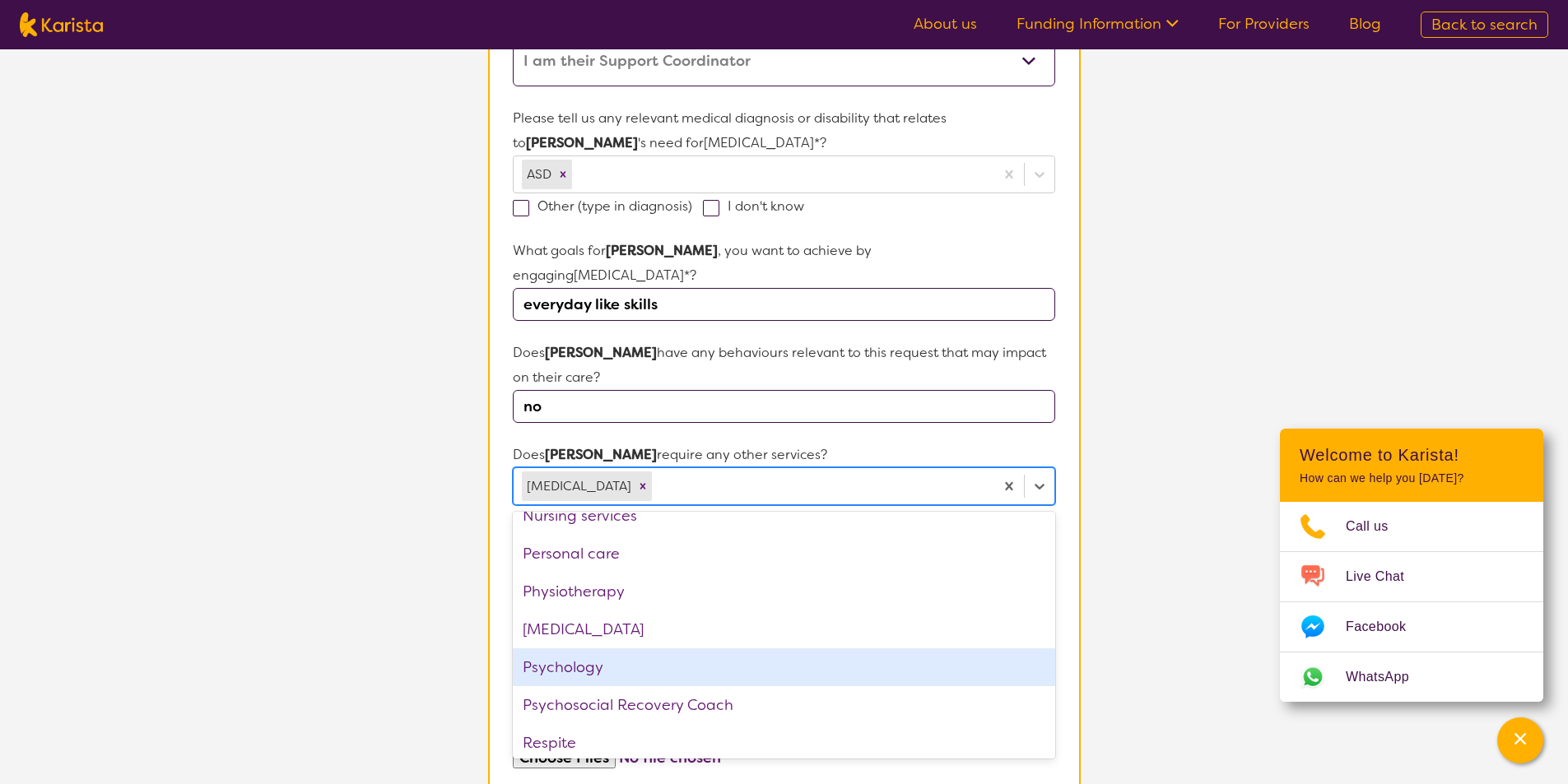
click at [604, 648] on div "Psychology" at bounding box center [784, 667] width 541 height 38
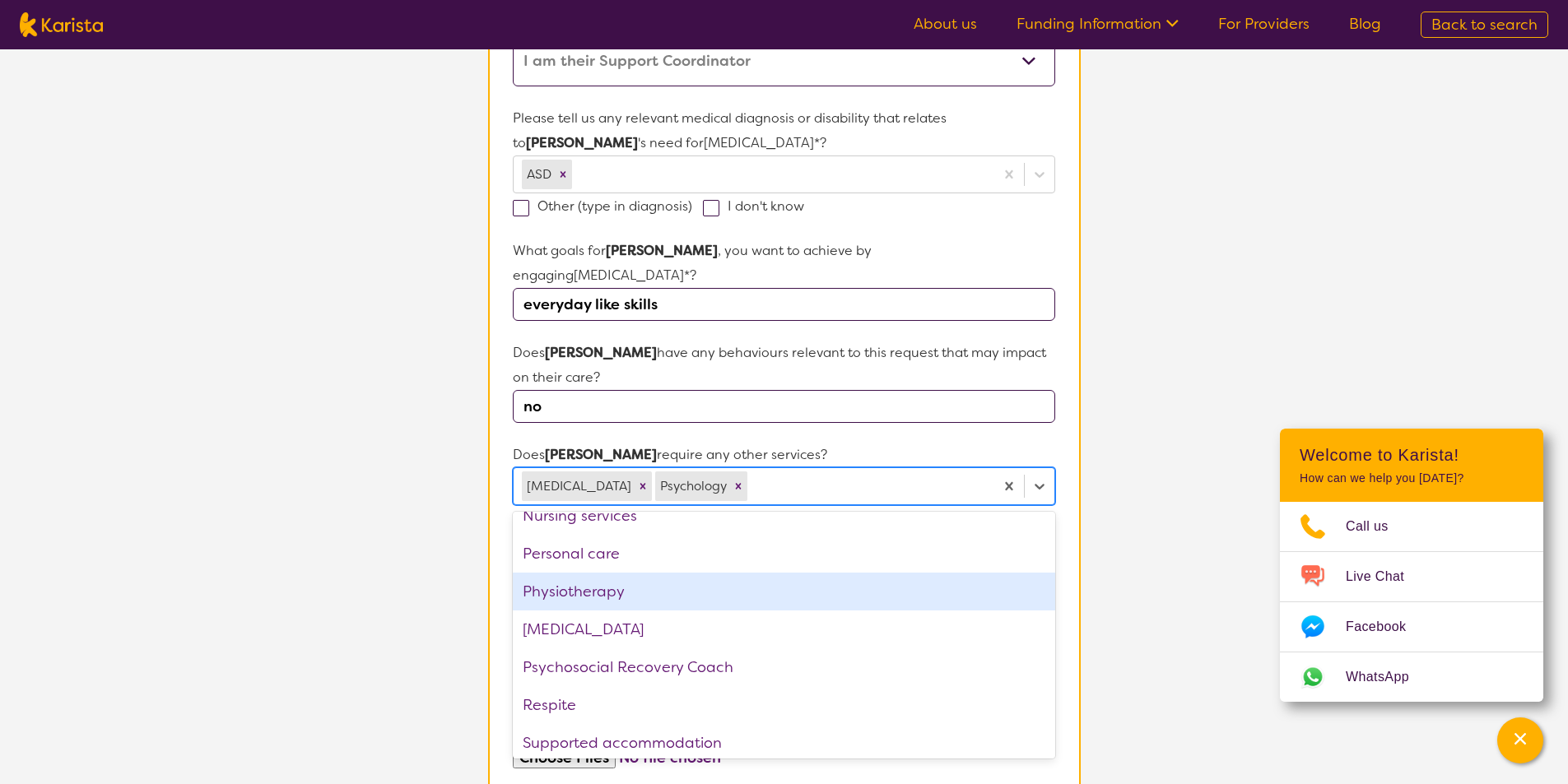
click at [1155, 543] on section "L About You 2 Participant Details 3 Confirmation Participant Details & Service …" at bounding box center [784, 377] width 1568 height 1478
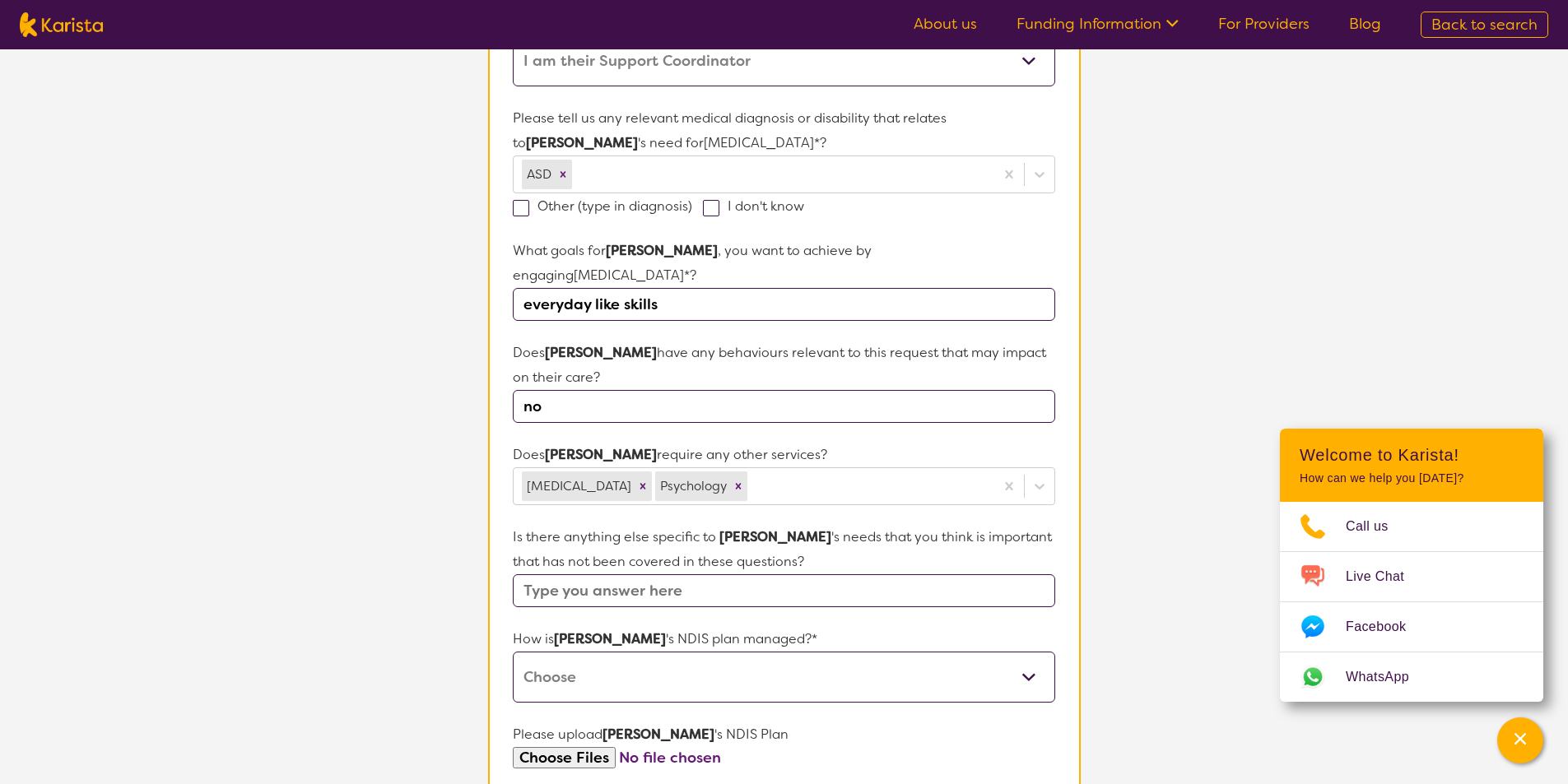
click at [575, 574] on input "text" at bounding box center [784, 590] width 541 height 33
type input "no"
click at [664, 652] on select "Self-managed NDIS plan Managed by a registered plan management provider (not th…" at bounding box center [784, 677] width 541 height 51
select select "Plan Managed"
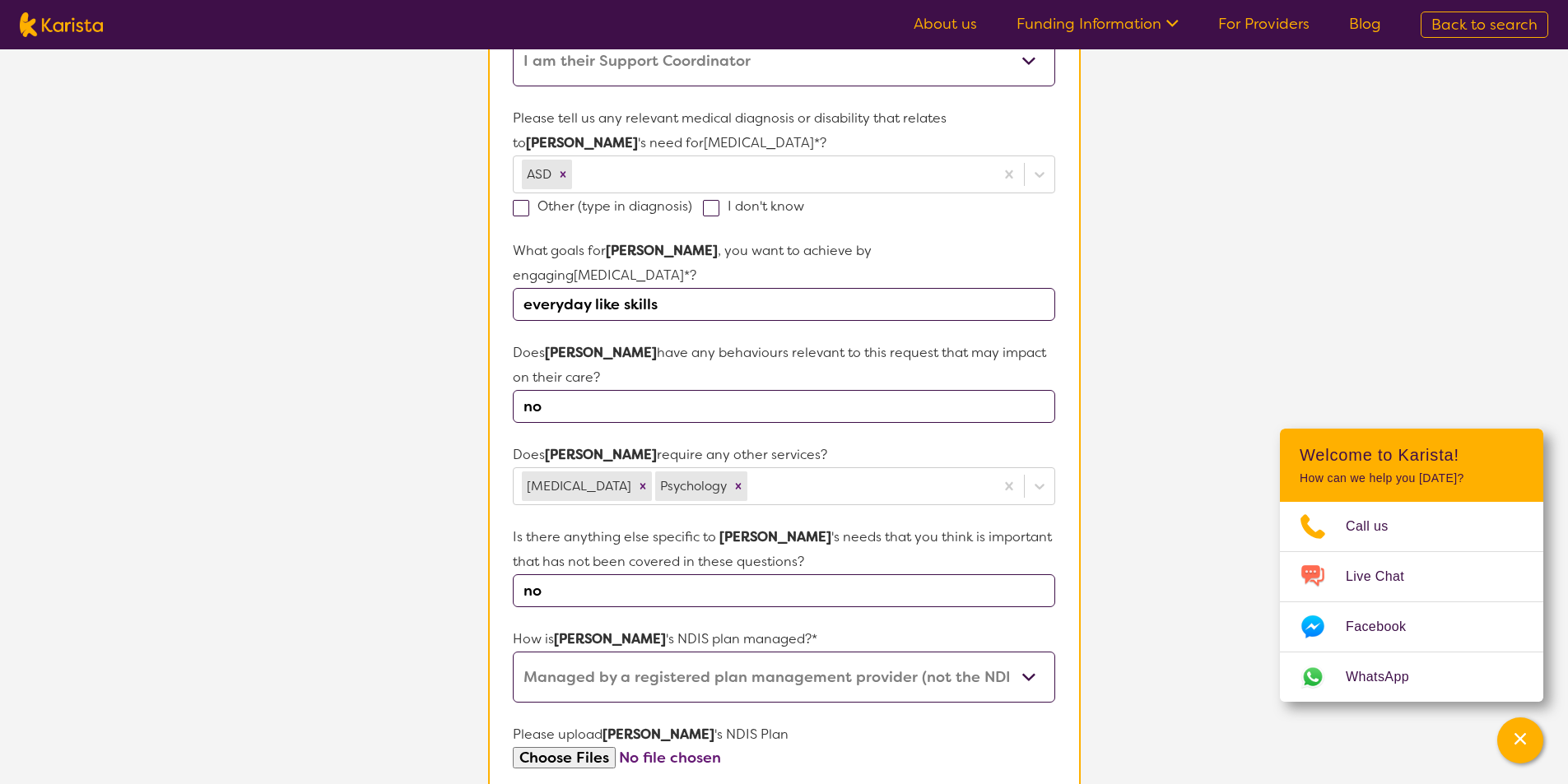
click at [513, 652] on select "Self-managed NDIS plan Managed by a registered plan management provider (not th…" at bounding box center [784, 677] width 541 height 51
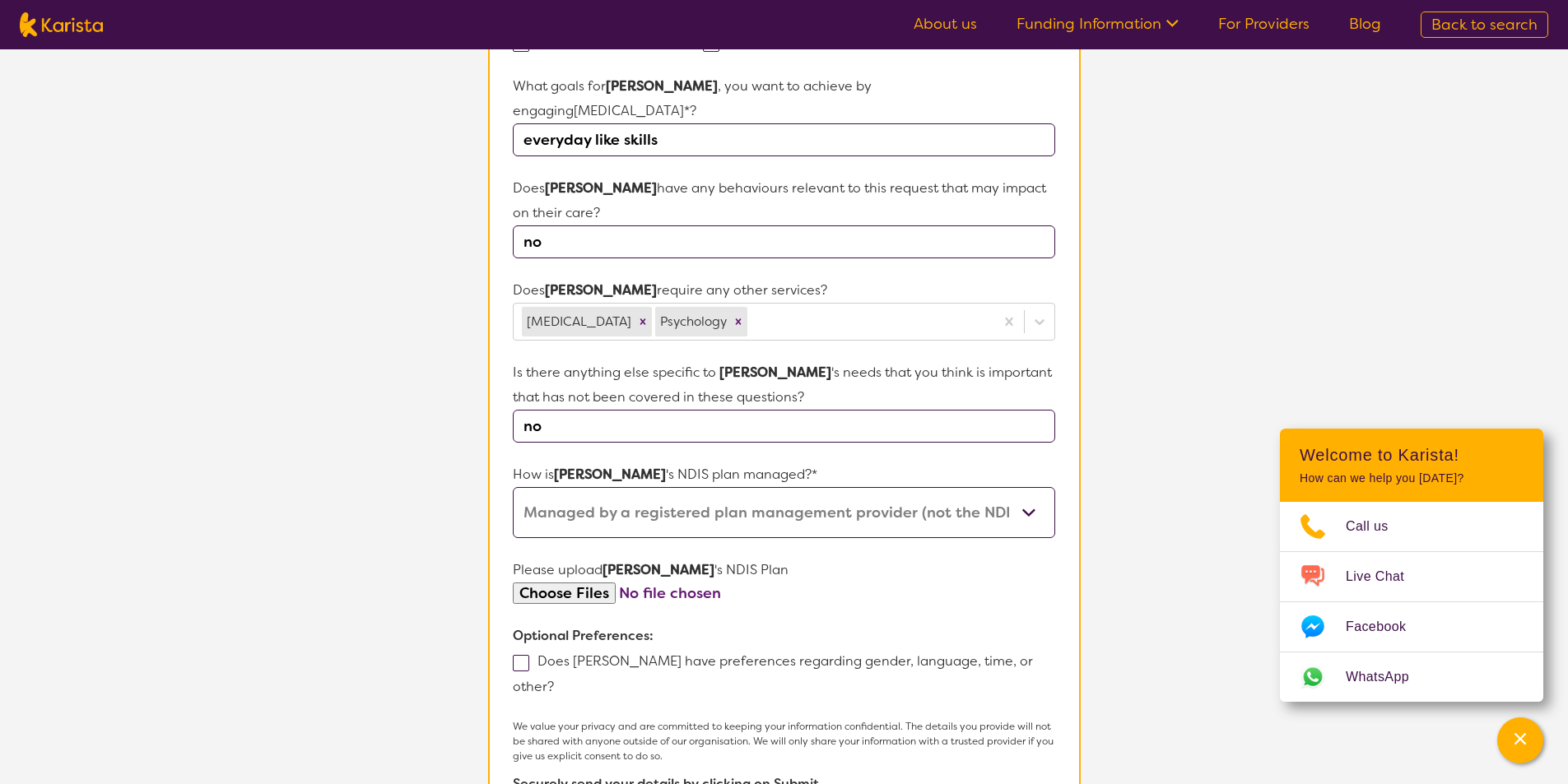
click at [519, 655] on span at bounding box center [521, 663] width 16 height 16
click at [554, 680] on input "Does [PERSON_NAME] have preferences regarding gender, language, time, or other?" at bounding box center [559, 685] width 10 height 10
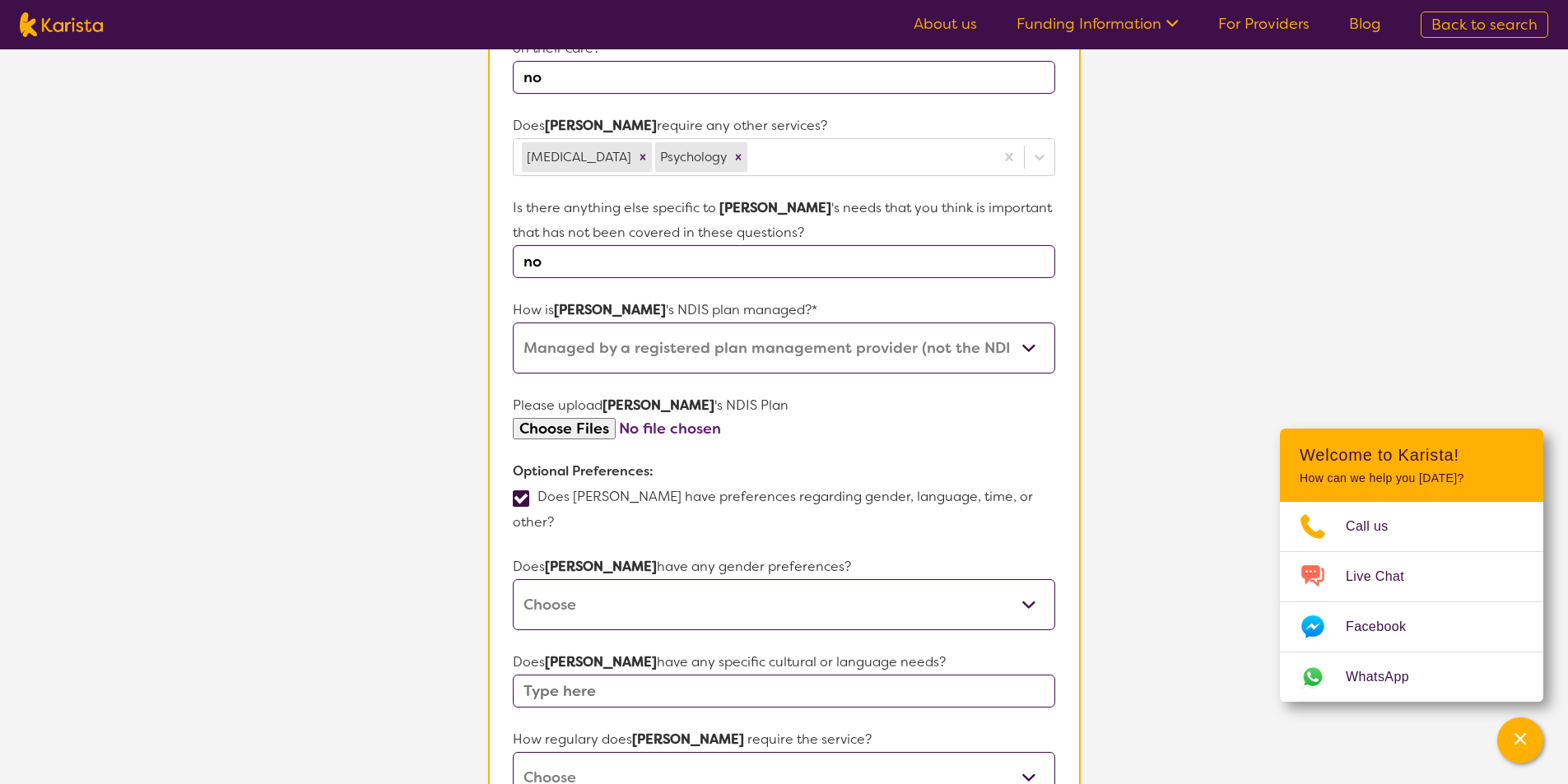
click at [600, 579] on select "[DEMOGRAPHIC_DATA] [DEMOGRAPHIC_DATA] Other No Preference" at bounding box center [784, 604] width 541 height 51
click at [517, 490] on span at bounding box center [521, 498] width 16 height 16
click at [554, 516] on input "Does [PERSON_NAME] have preferences regarding gender, language, time, or other?" at bounding box center [559, 521] width 10 height 10
checkbox input "false"
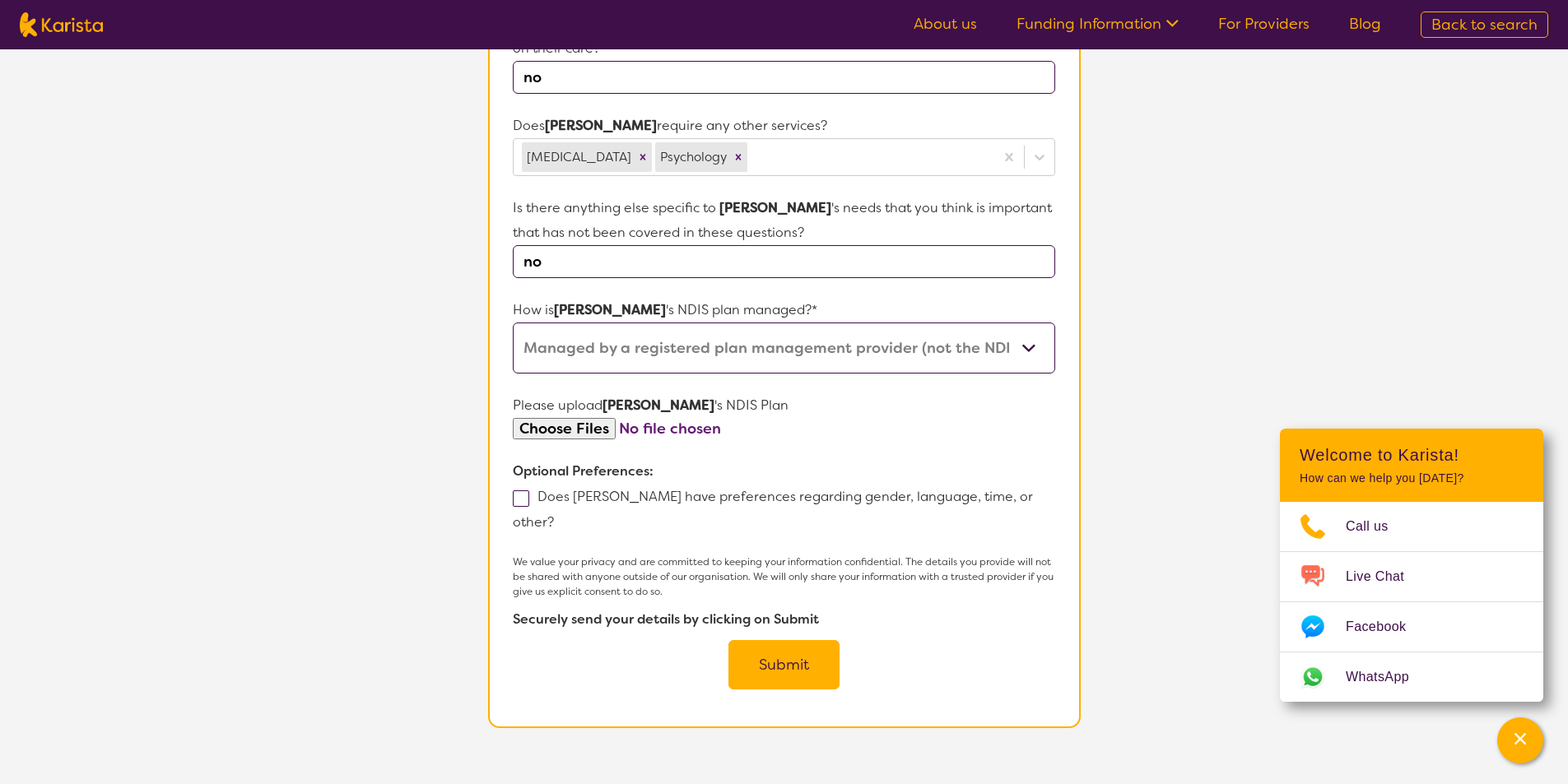
click at [788, 640] on button "Submit" at bounding box center [784, 664] width 111 height 49
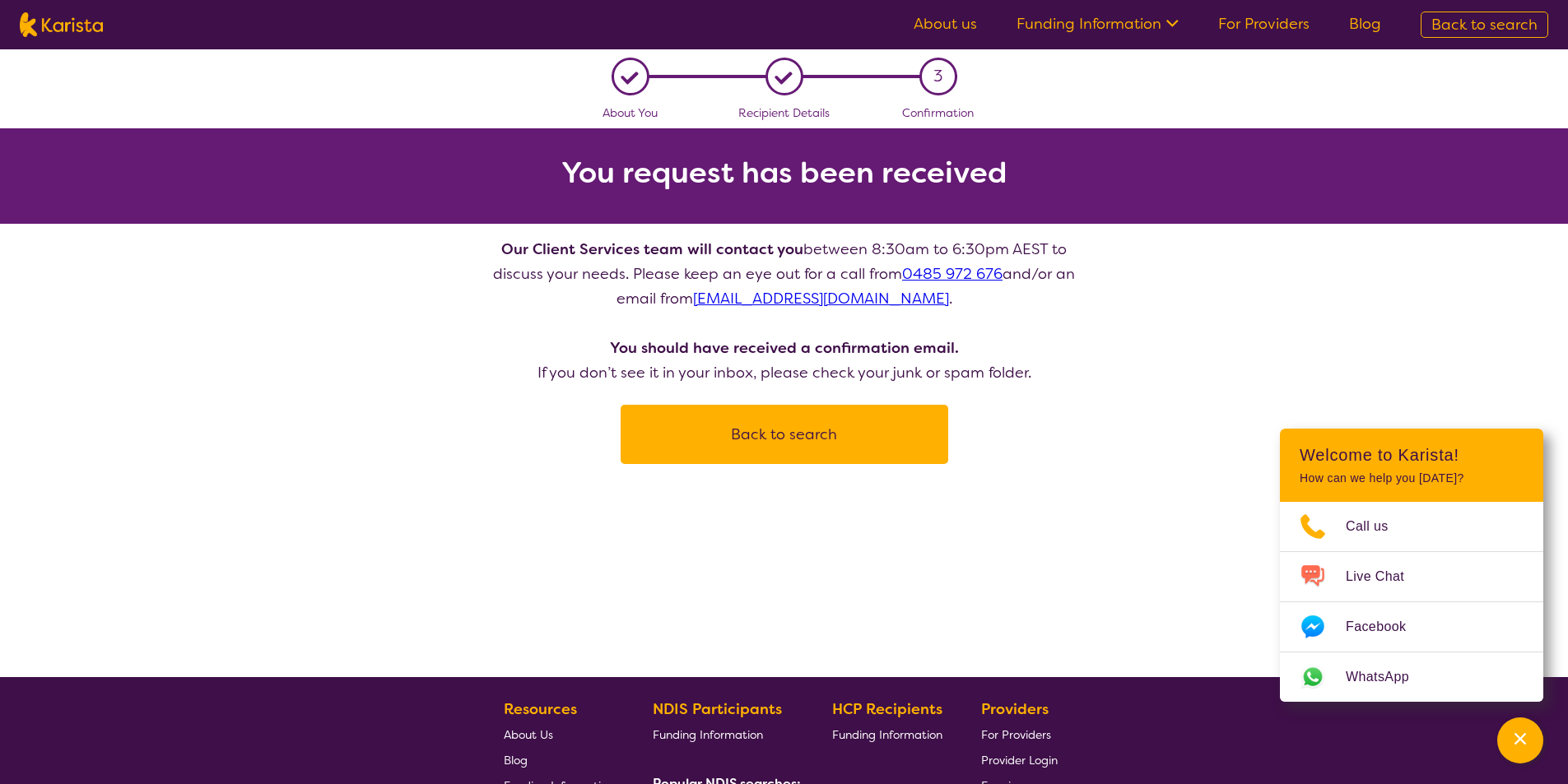
scroll to position [741, 0]
